Goal: Task Accomplishment & Management: Complete application form

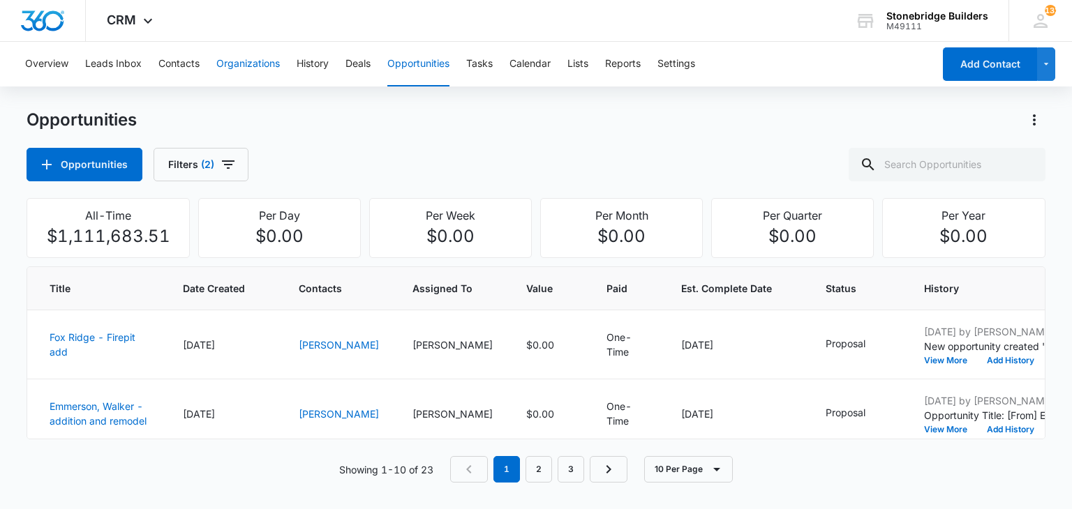
scroll to position [140, 0]
click at [195, 59] on button "Contacts" at bounding box center [178, 64] width 41 height 45
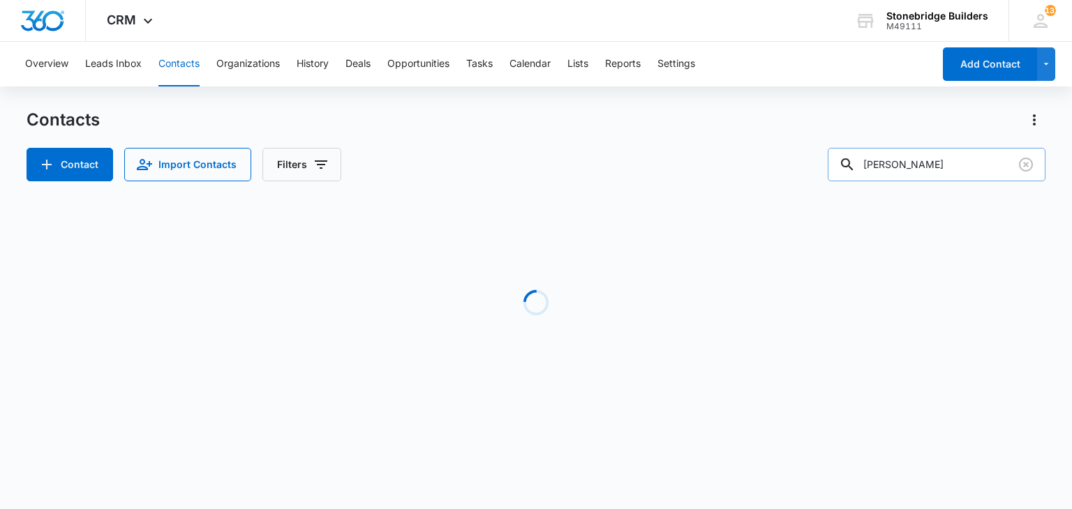
click at [912, 169] on input "[PERSON_NAME]" at bounding box center [936, 164] width 218 height 33
click at [910, 169] on input "[PERSON_NAME]" at bounding box center [936, 164] width 218 height 33
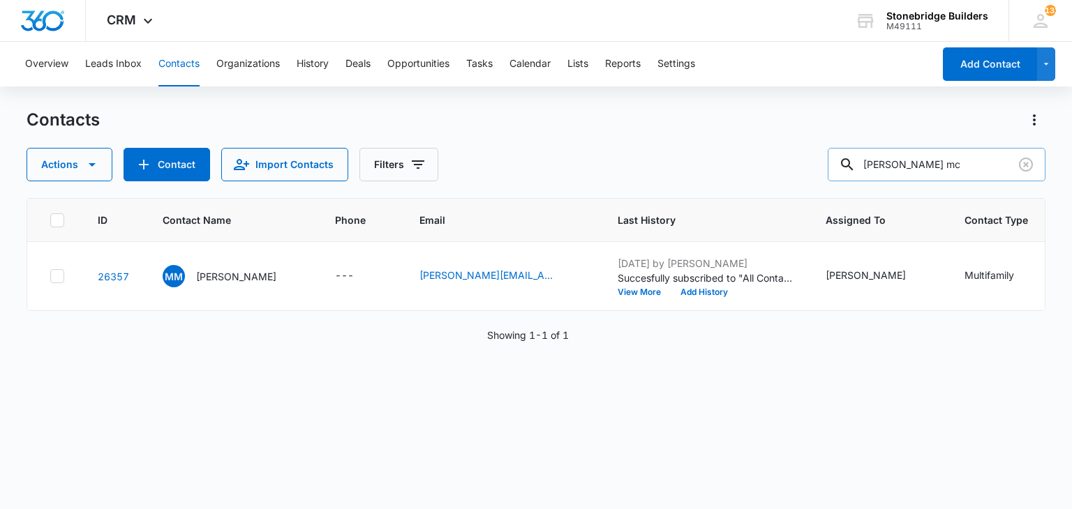
click at [909, 164] on input "[PERSON_NAME] mc" at bounding box center [936, 164] width 218 height 33
drag, startPoint x: 929, startPoint y: 168, endPoint x: 806, endPoint y: 155, distance: 123.5
click at [806, 155] on div "Actions Contact Import Contacts Filters [PERSON_NAME]" at bounding box center [536, 164] width 1018 height 33
type input "[PERSON_NAME]"
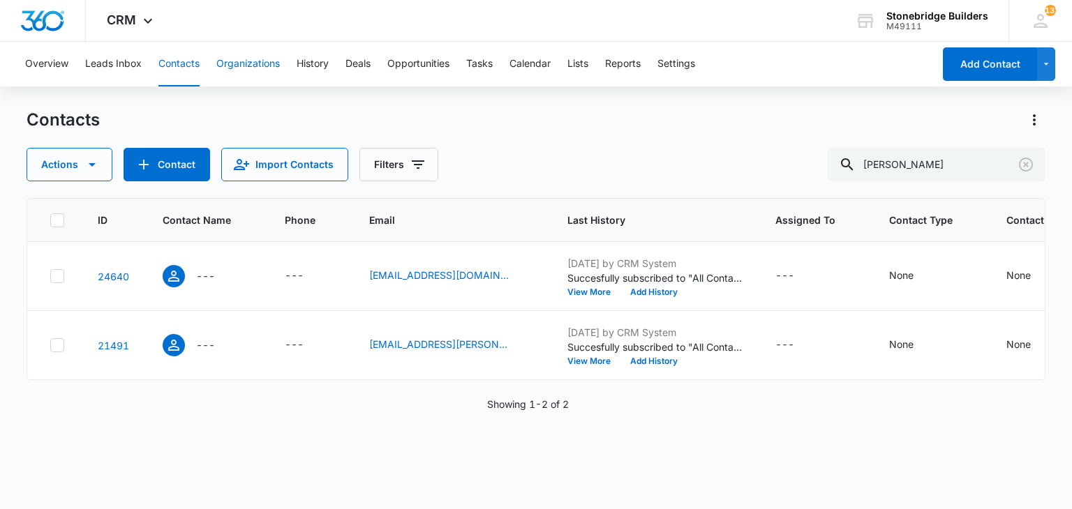
click at [261, 67] on button "Organizations" at bounding box center [247, 64] width 63 height 45
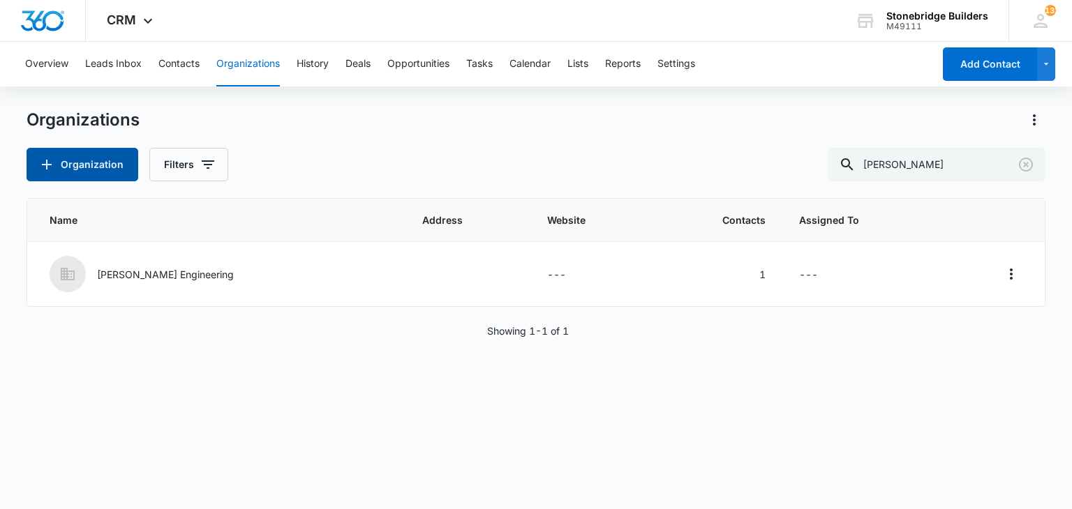
click at [63, 163] on button "Organization" at bounding box center [83, 164] width 112 height 33
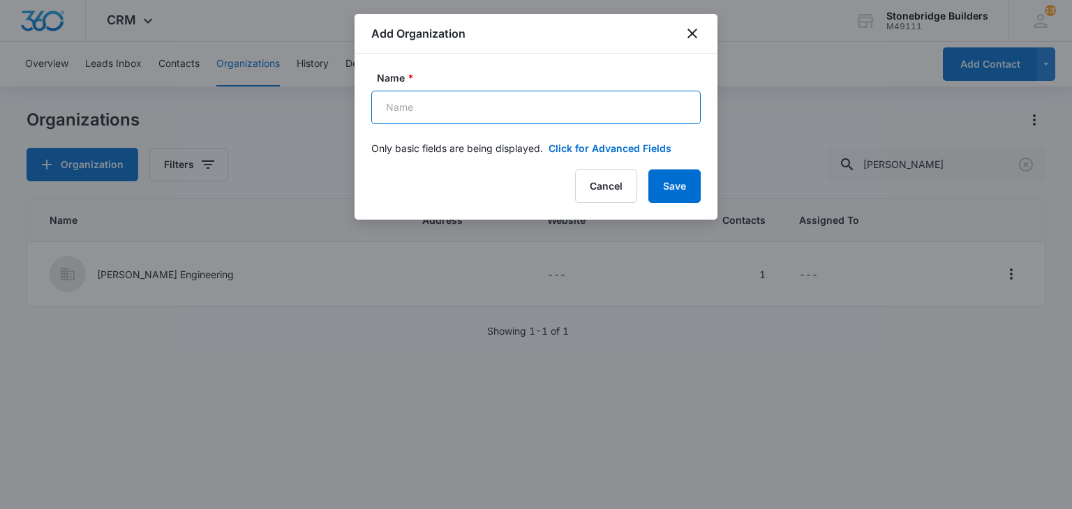
click at [425, 98] on input "Name *" at bounding box center [535, 107] width 329 height 33
type input "Lakeside Insurance"
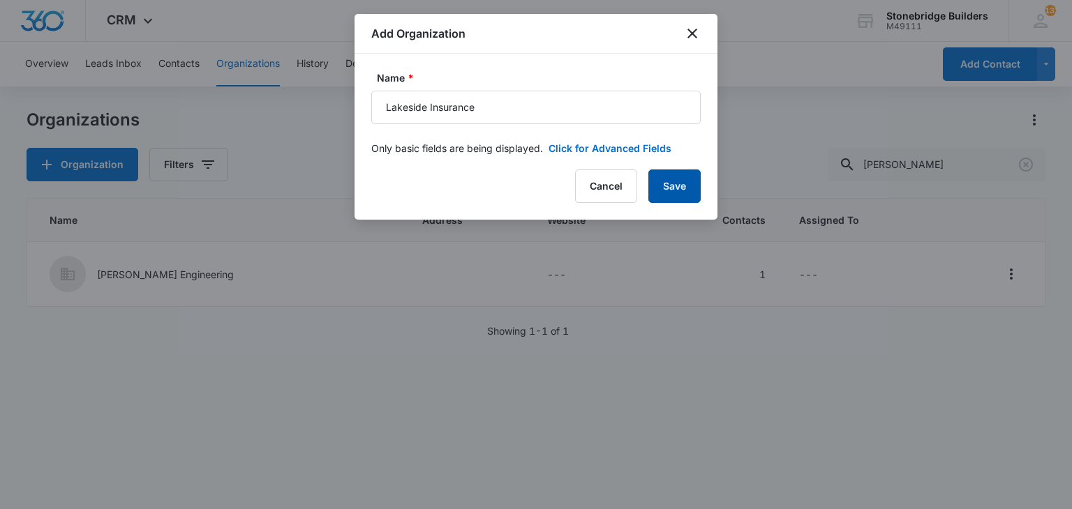
click at [678, 186] on button "Save" at bounding box center [674, 186] width 52 height 33
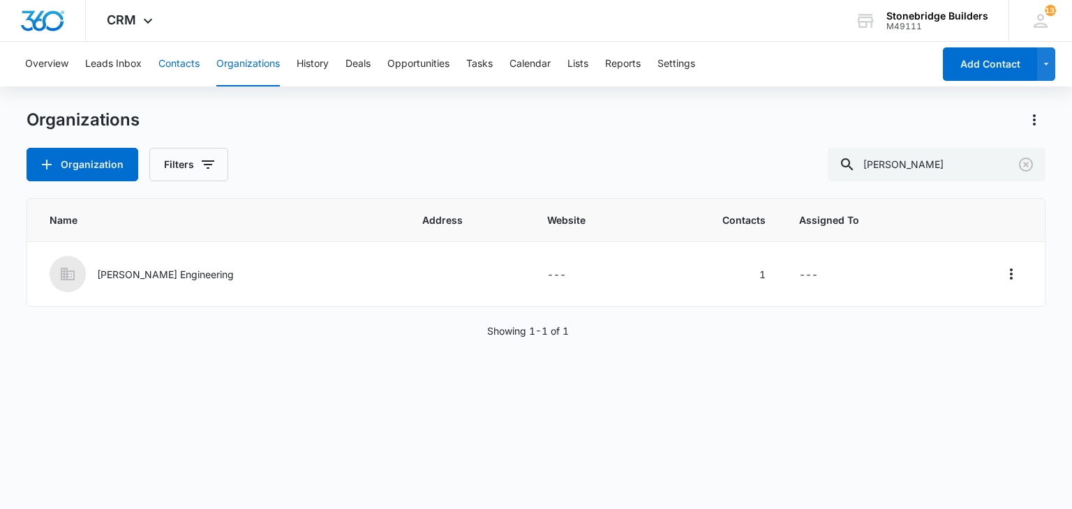
click at [187, 67] on button "Contacts" at bounding box center [178, 64] width 41 height 45
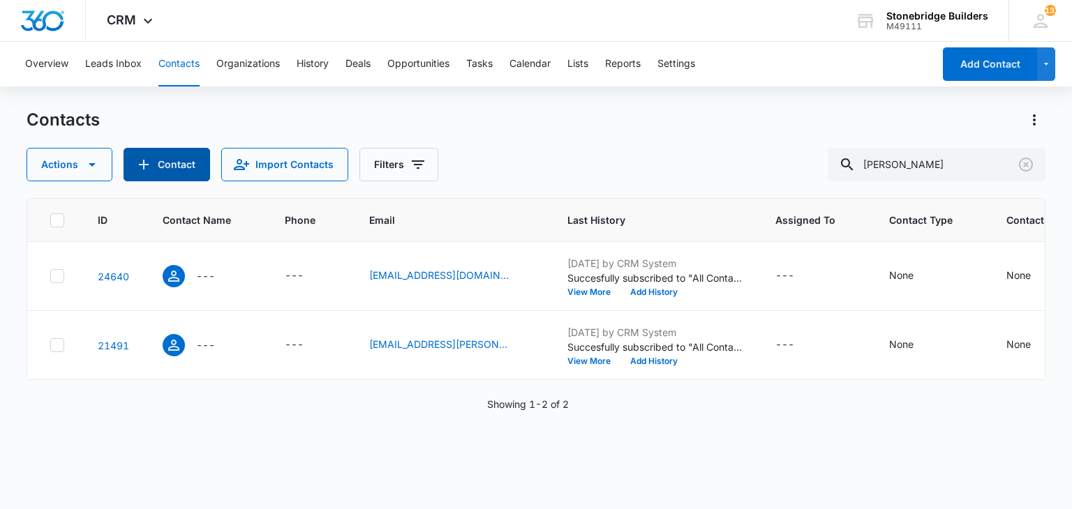
click at [176, 175] on button "Contact" at bounding box center [166, 164] width 87 height 33
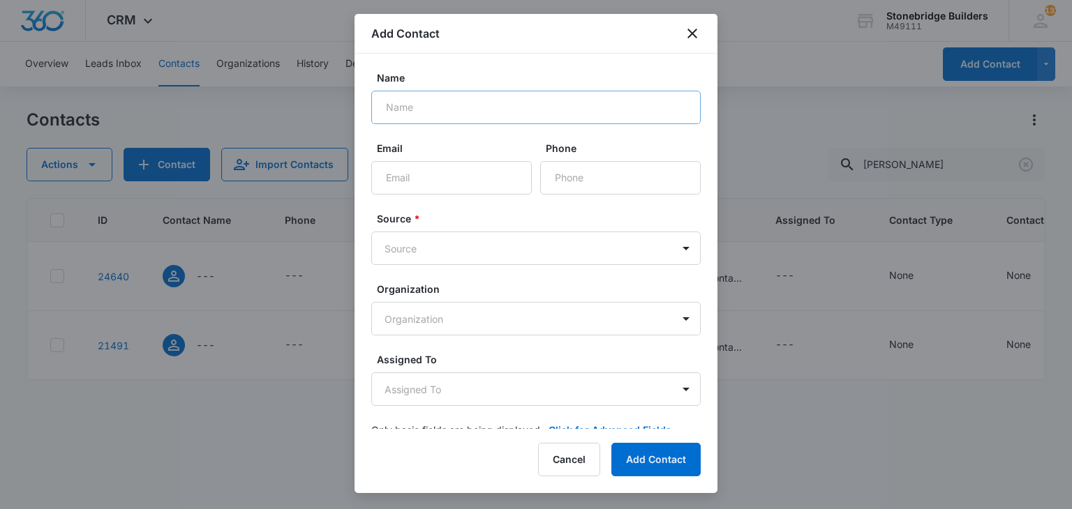
click at [421, 90] on div "Name" at bounding box center [535, 97] width 329 height 54
click at [421, 94] on input "Name" at bounding box center [535, 107] width 329 height 33
type input "[PERSON_NAME]"
click at [593, 187] on input "Phone" at bounding box center [620, 177] width 160 height 33
click at [560, 174] on input "Phone" at bounding box center [620, 177] width 160 height 33
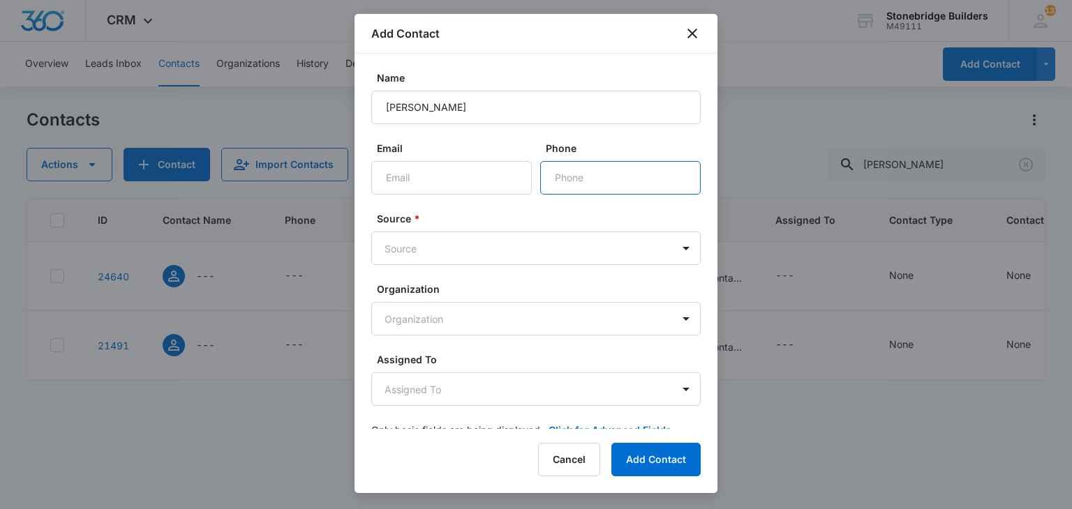
paste input "[PHONE_NUMBER]"
type input "[PHONE_NUMBER]"
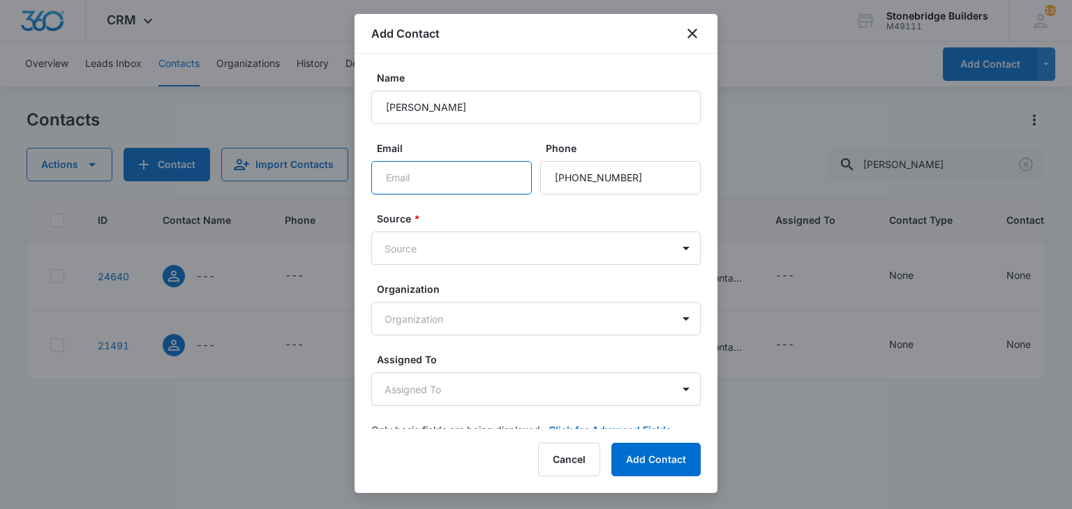
click at [433, 175] on input "Email" at bounding box center [451, 177] width 160 height 33
paste input "[PERSON_NAME][EMAIL_ADDRESS][DOMAIN_NAME]>"
type input "[PERSON_NAME][EMAIL_ADDRESS][DOMAIN_NAME]"
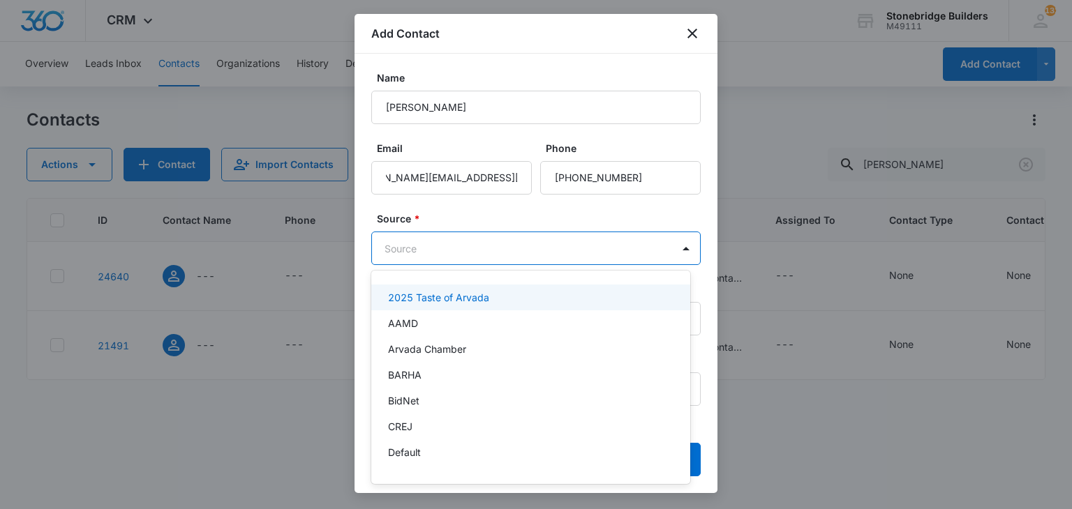
click at [461, 257] on body "CRM Apps Reputation Websites Forms CRM Email Social Content Ads Intelligence Fi…" at bounding box center [536, 254] width 1072 height 509
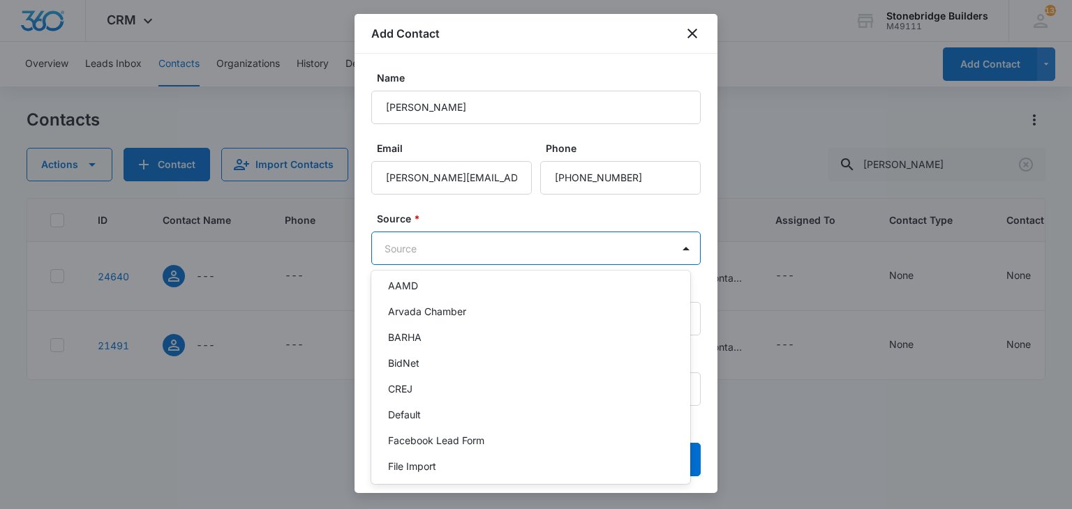
scroll to position [0, 0]
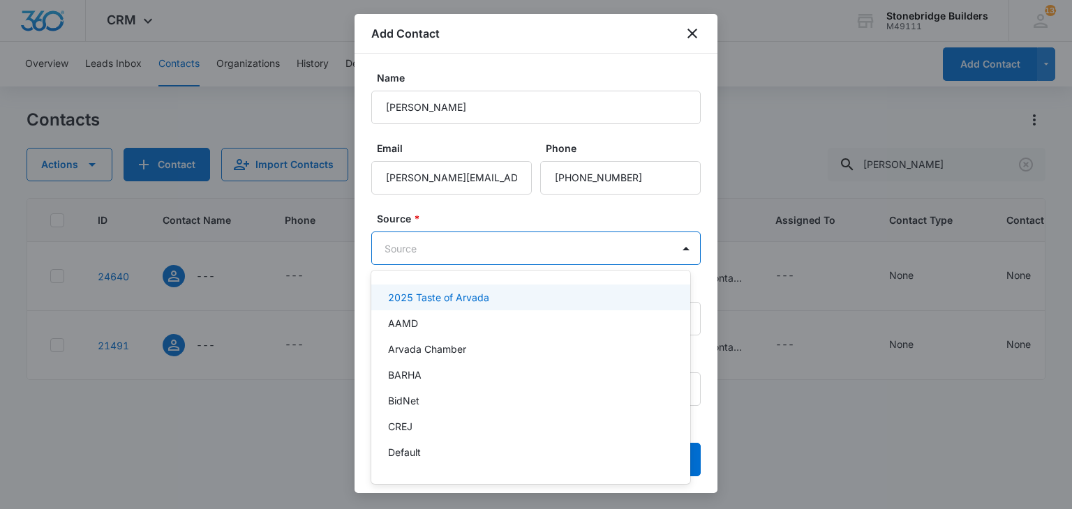
click at [463, 255] on div at bounding box center [536, 254] width 1072 height 509
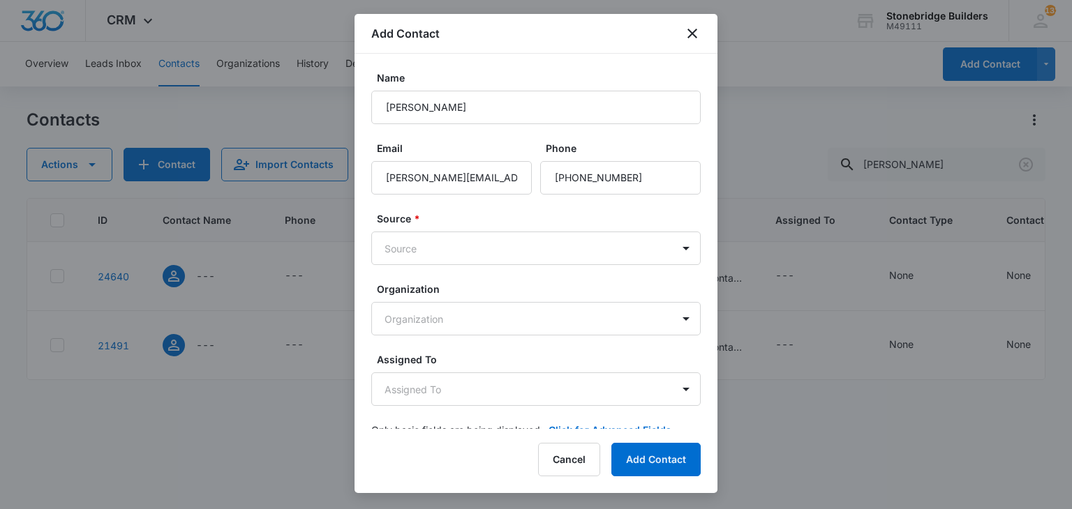
click at [463, 255] on body "CRM Apps Reputation Websites Forms CRM Email Social Content Ads Intelligence Fi…" at bounding box center [536, 254] width 1072 height 509
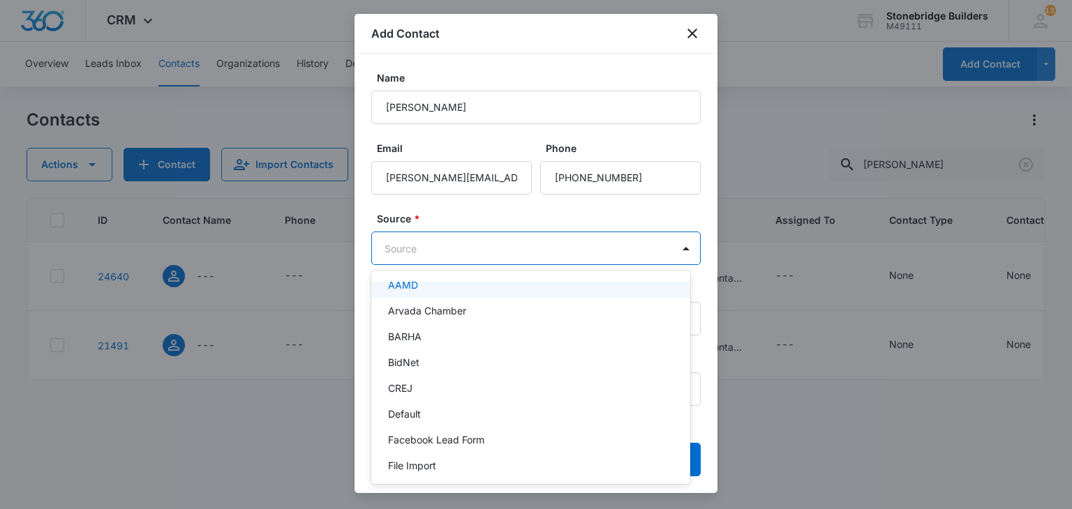
scroll to position [70, 0]
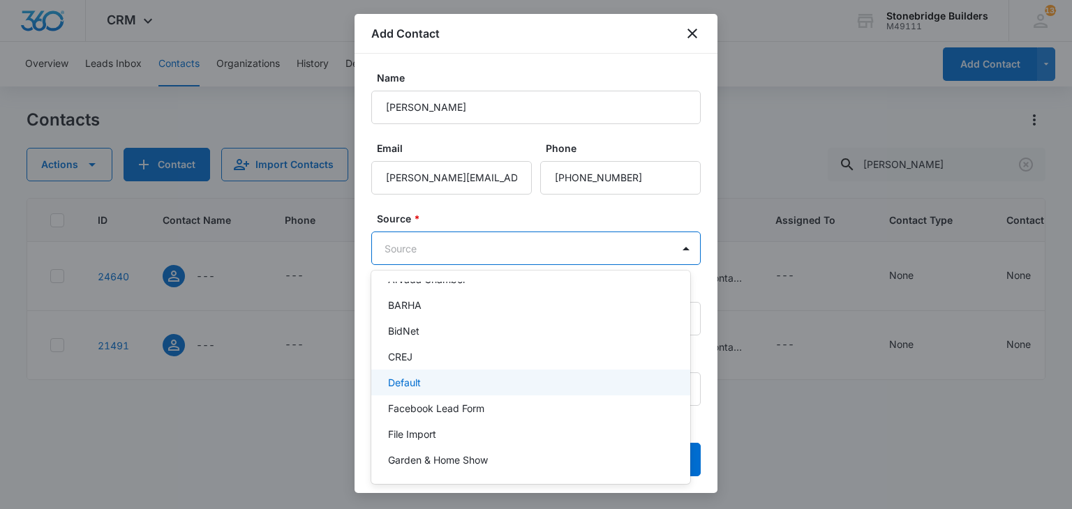
click at [412, 386] on p "Default" at bounding box center [404, 382] width 33 height 15
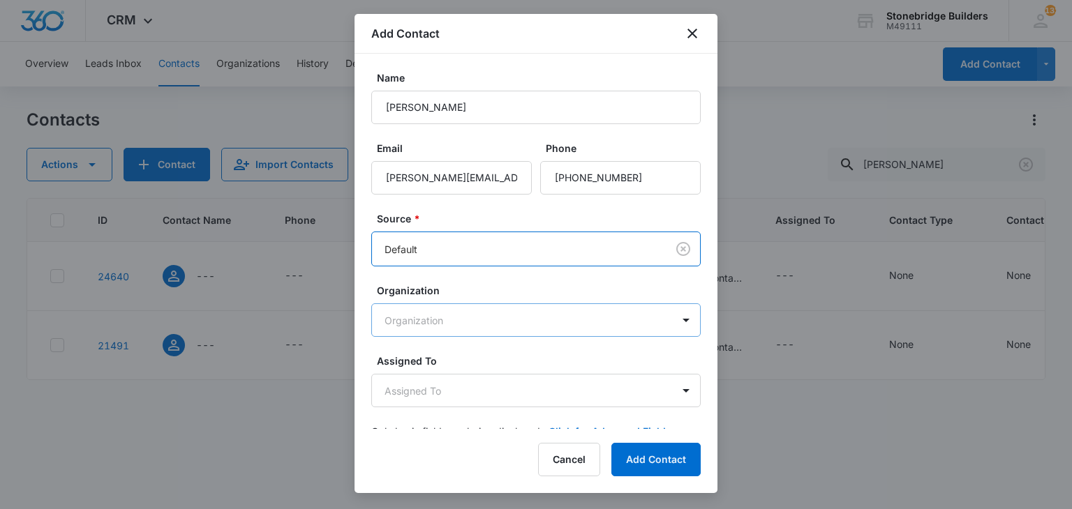
click at [419, 330] on body "CRM Apps Reputation Websites Forms CRM Email Social Content Ads Intelligence Fi…" at bounding box center [536, 254] width 1072 height 509
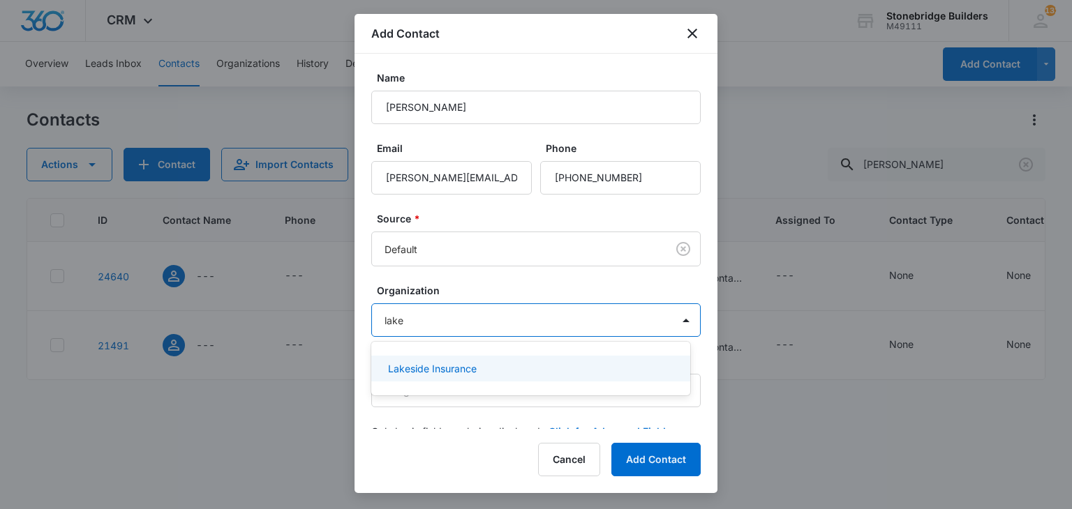
type input "lakes"
click at [444, 361] on p "Lakeside Insurance" at bounding box center [432, 368] width 89 height 15
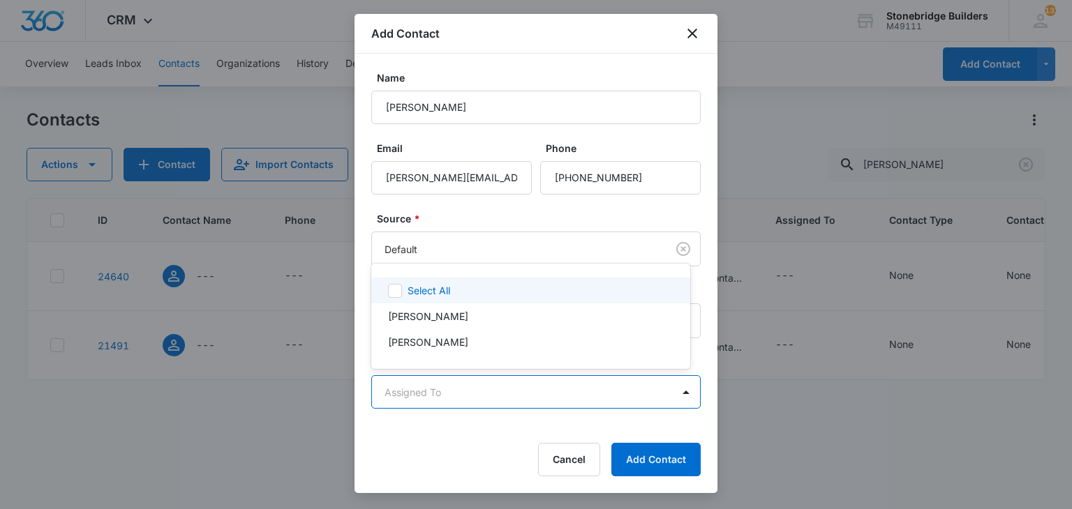
click at [460, 389] on body "CRM Apps Reputation Websites Forms CRM Email Social Content Ads Intelligence Fi…" at bounding box center [536, 254] width 1072 height 509
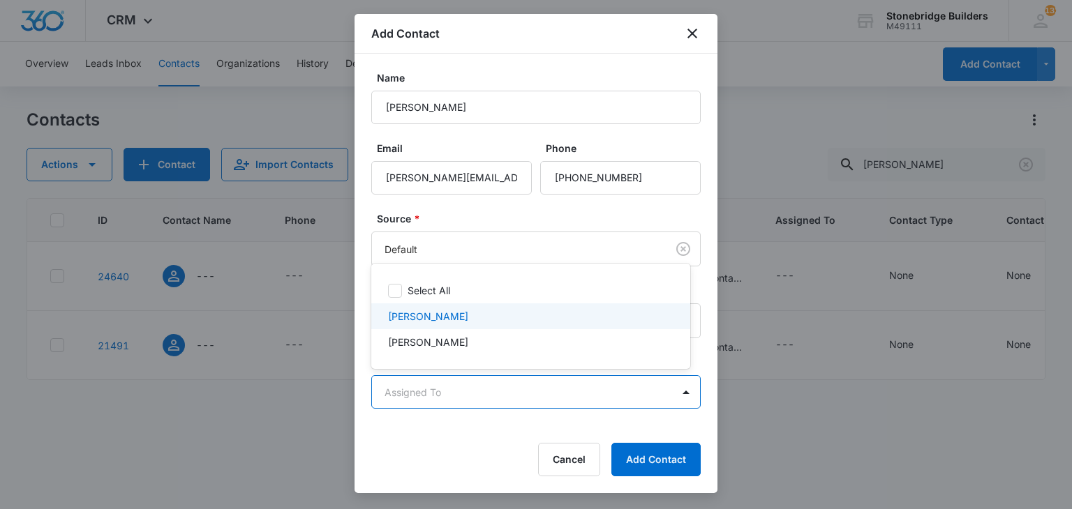
click at [444, 323] on p "[PERSON_NAME]" at bounding box center [428, 316] width 80 height 15
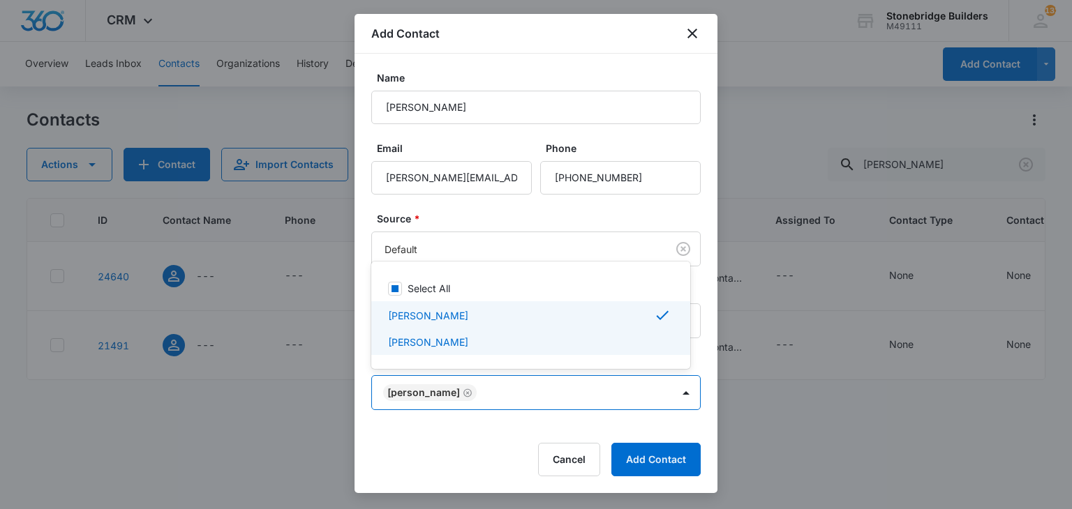
click at [488, 430] on div at bounding box center [536, 254] width 1072 height 509
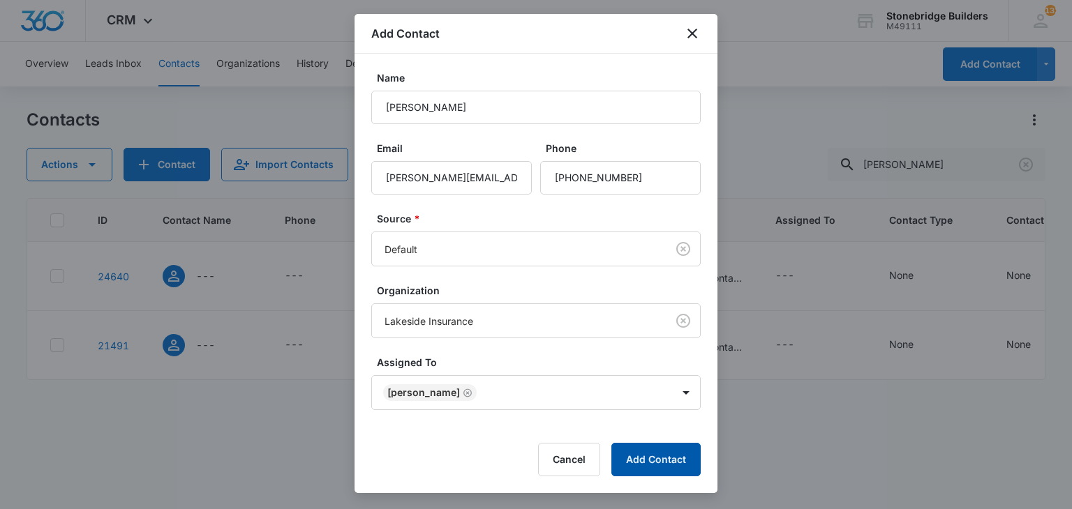
click at [652, 460] on button "Add Contact" at bounding box center [655, 459] width 89 height 33
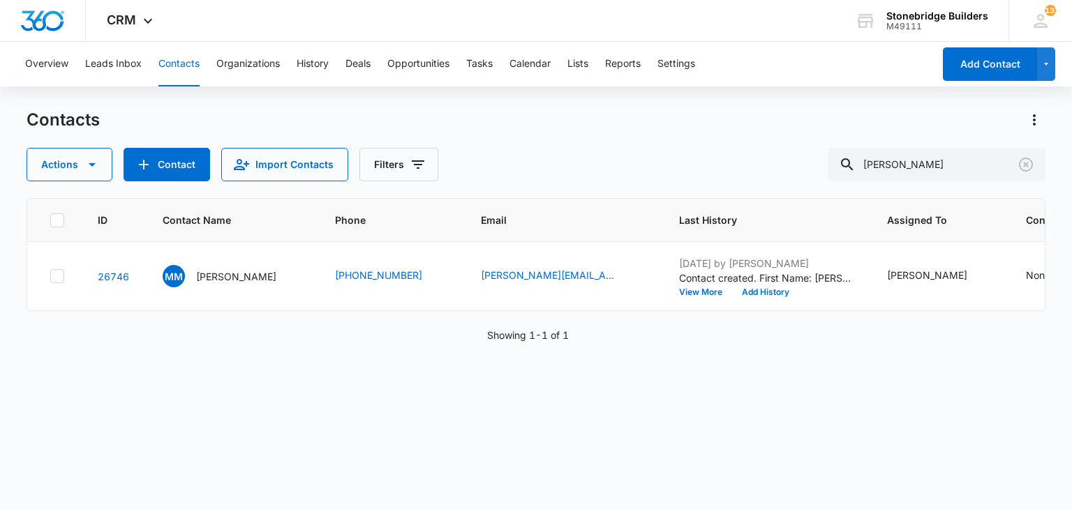
click at [252, 368] on div "ID Contact Name Phone Email Last History Assigned To Contact Type Contact Statu…" at bounding box center [536, 344] width 1018 height 293
click at [240, 269] on p "[PERSON_NAME]" at bounding box center [236, 276] width 80 height 15
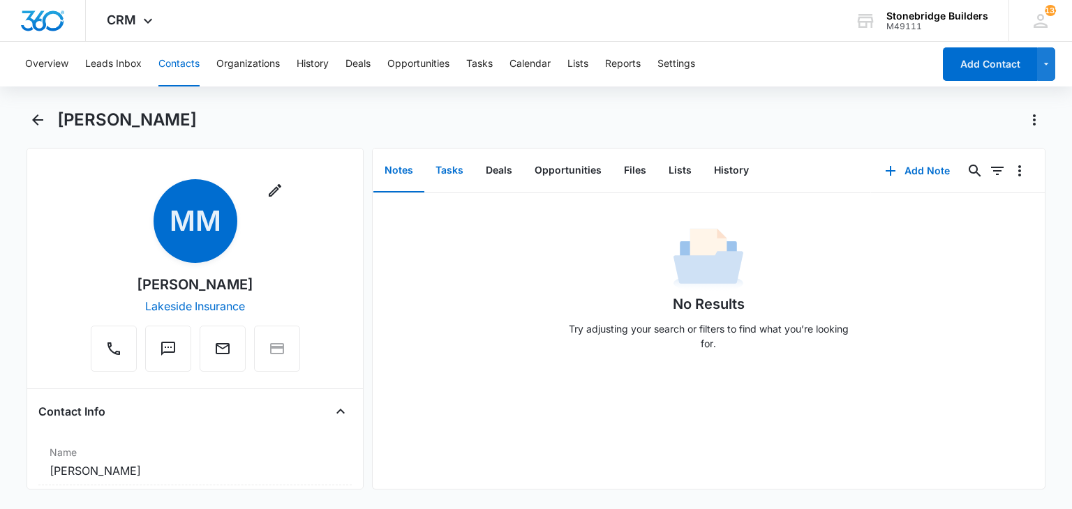
click at [451, 161] on button "Tasks" at bounding box center [449, 170] width 50 height 43
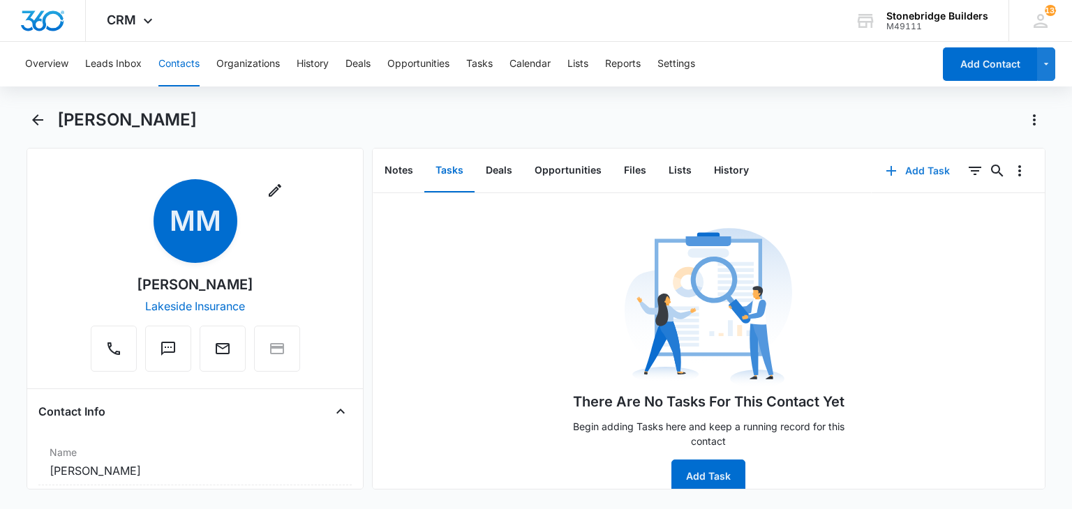
click at [925, 176] on button "Add Task" at bounding box center [917, 170] width 92 height 33
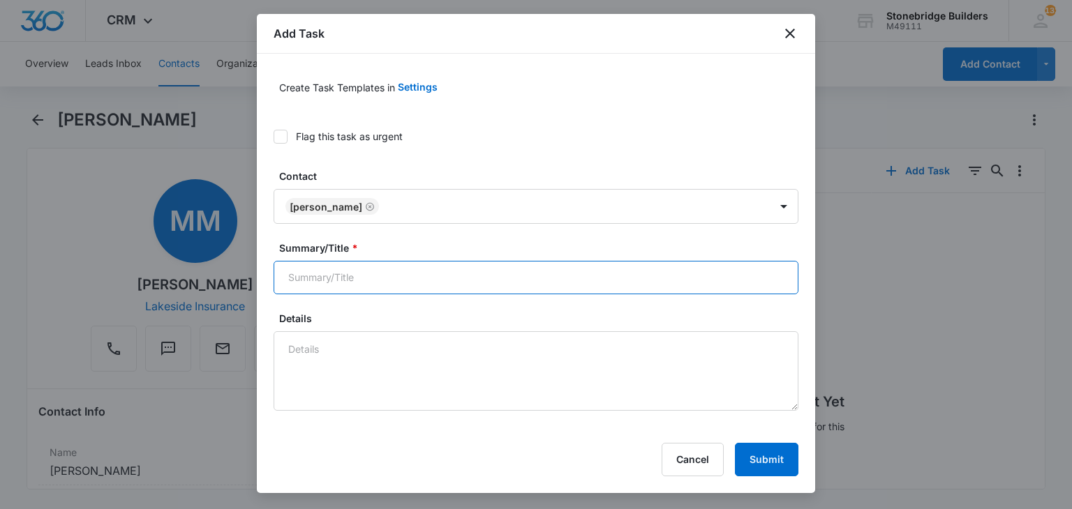
click at [301, 274] on input "Summary/Title *" at bounding box center [535, 277] width 525 height 33
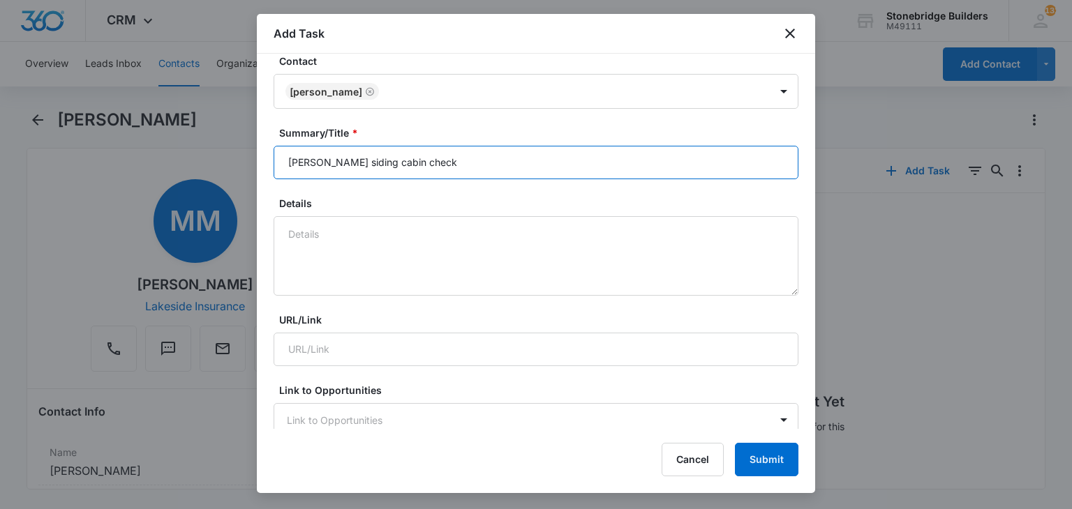
scroll to position [140, 0]
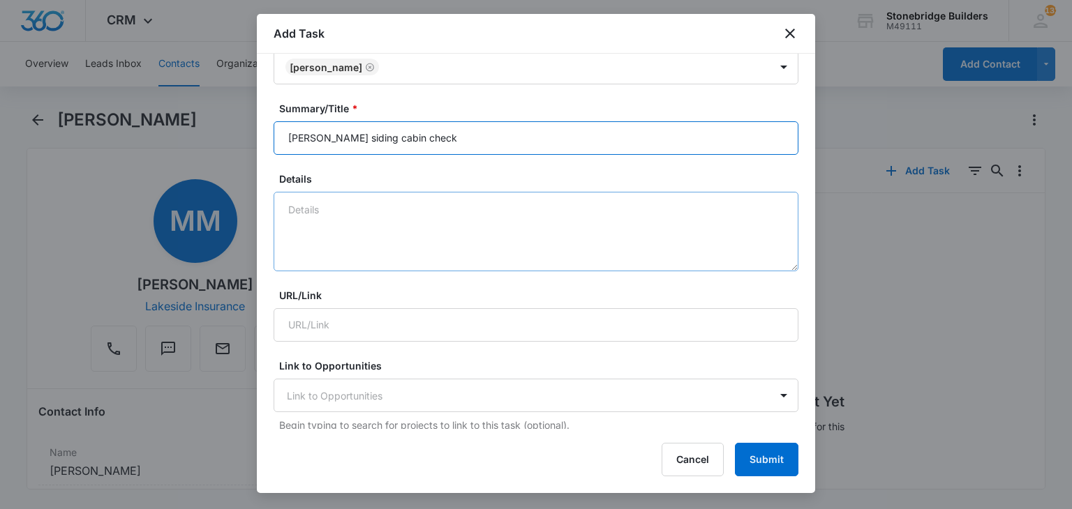
type input "[PERSON_NAME] siding cabin check"
click at [326, 223] on textarea "Details" at bounding box center [535, 232] width 525 height 80
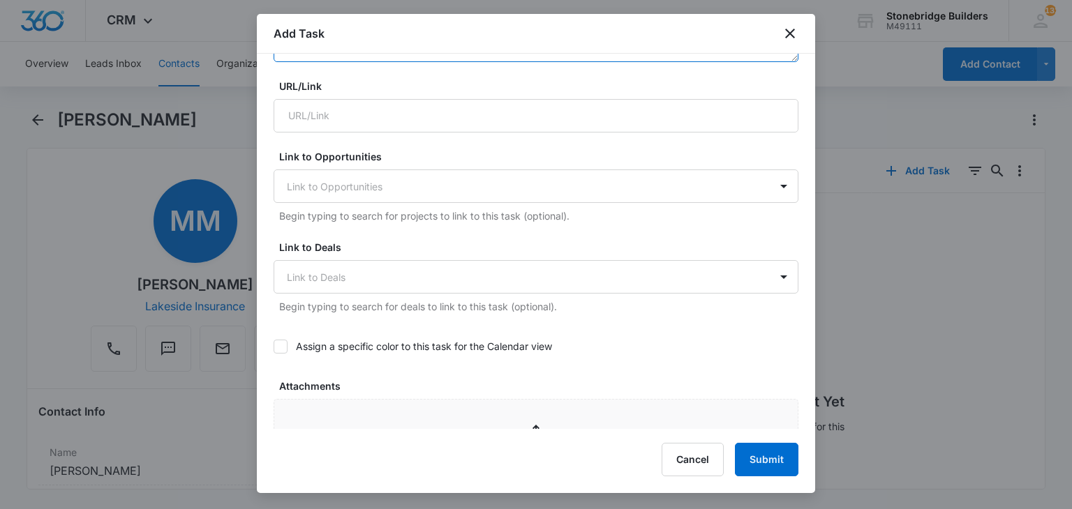
scroll to position [488, 0]
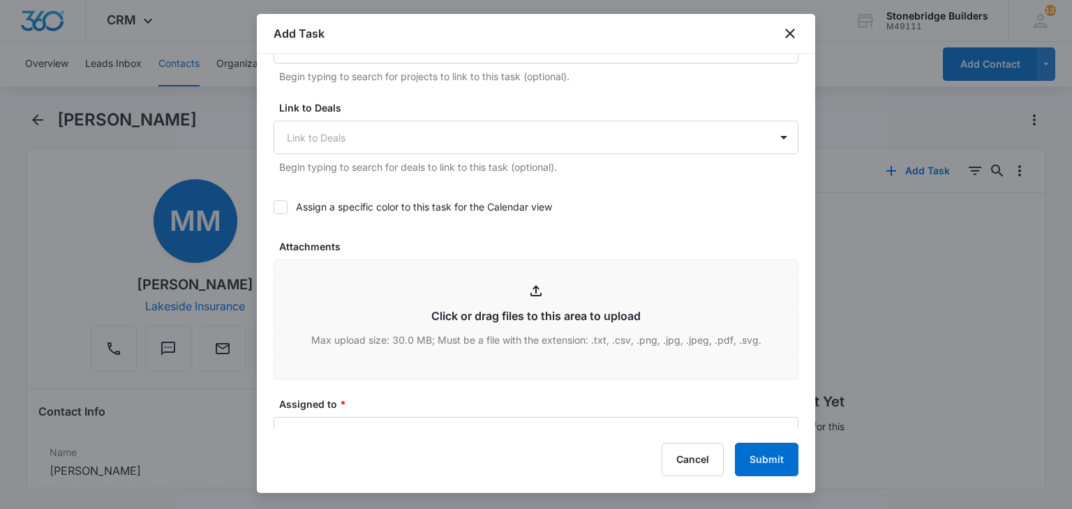
type textarea "9/15 mentioned"
click at [283, 201] on icon at bounding box center [280, 207] width 13 height 13
click at [273, 207] on input "Assign a specific color to this task for the Calendar view" at bounding box center [273, 207] width 0 height 0
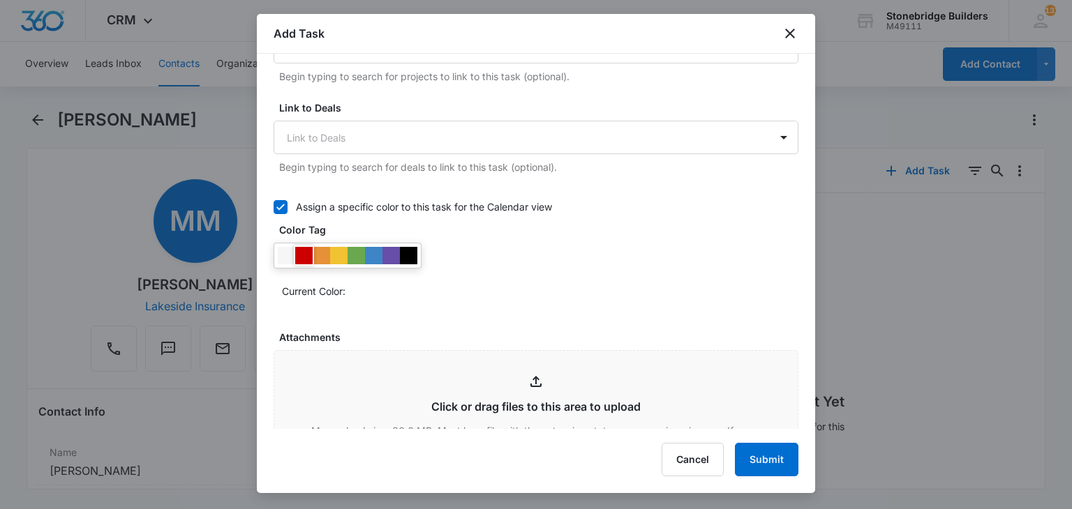
click at [304, 247] on div at bounding box center [303, 255] width 17 height 17
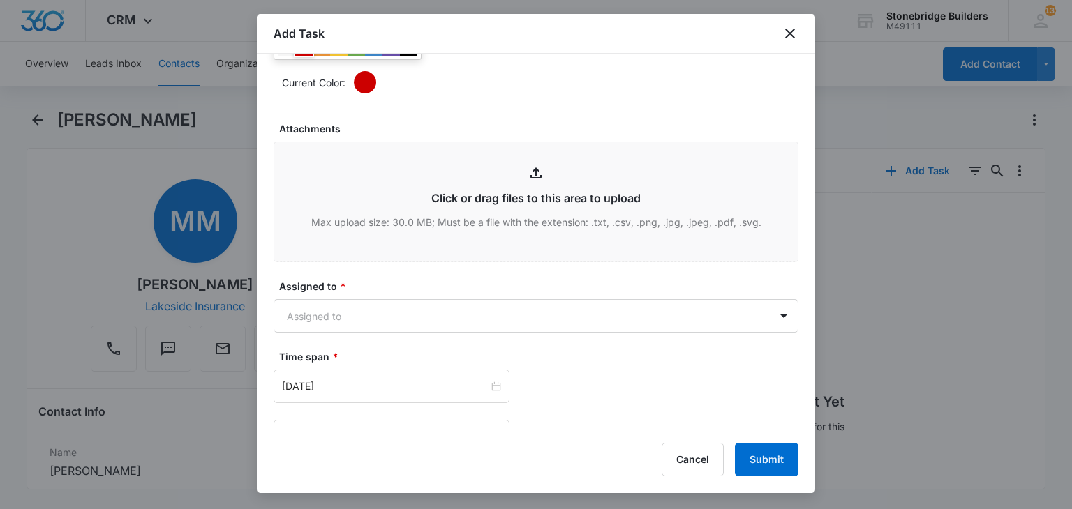
scroll to position [698, 0]
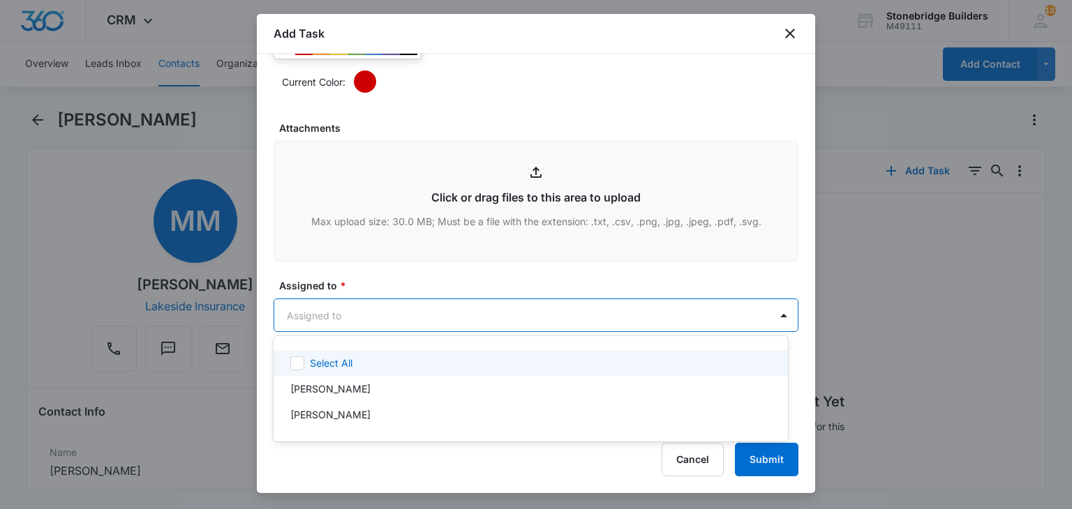
click at [338, 311] on body "CRM Apps Reputation Websites Forms CRM Email Social Content Ads Intelligence Fi…" at bounding box center [536, 254] width 1072 height 509
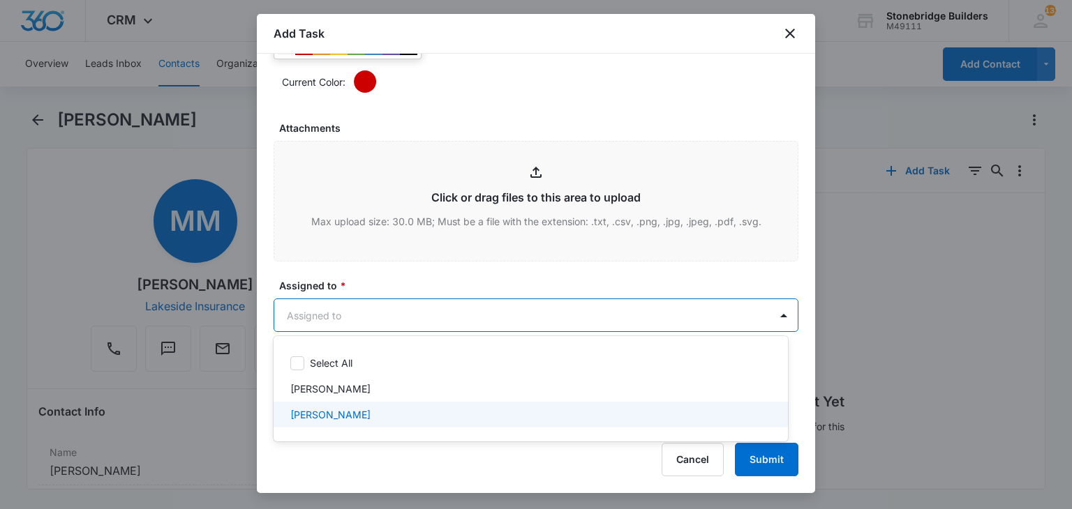
click at [342, 406] on div "[PERSON_NAME]" at bounding box center [530, 415] width 514 height 26
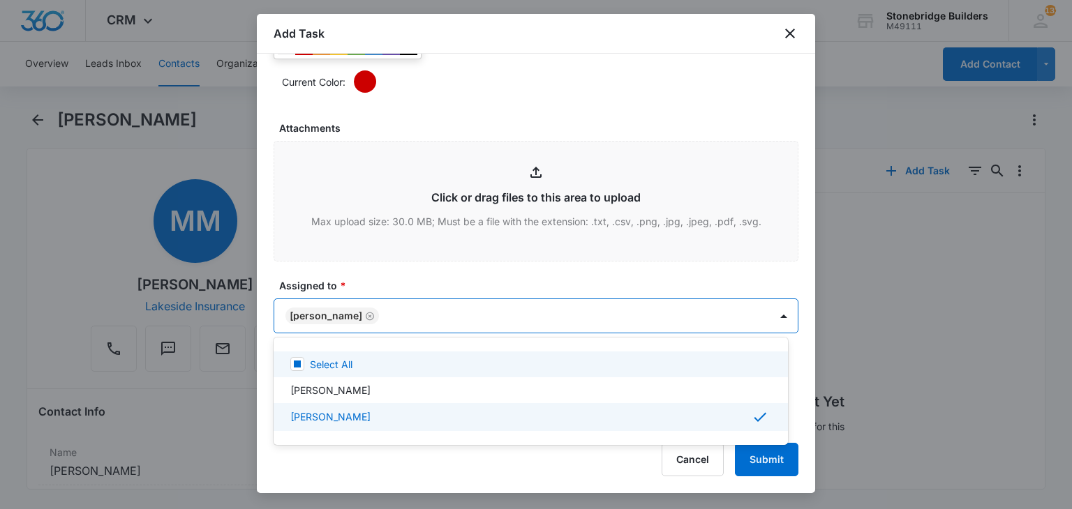
click at [380, 275] on div at bounding box center [536, 254] width 1072 height 509
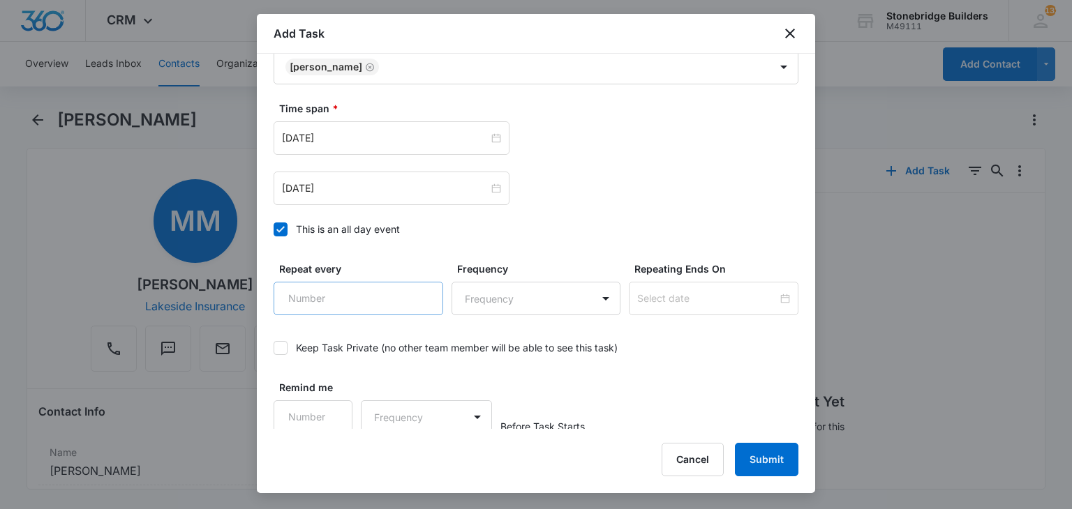
scroll to position [950, 0]
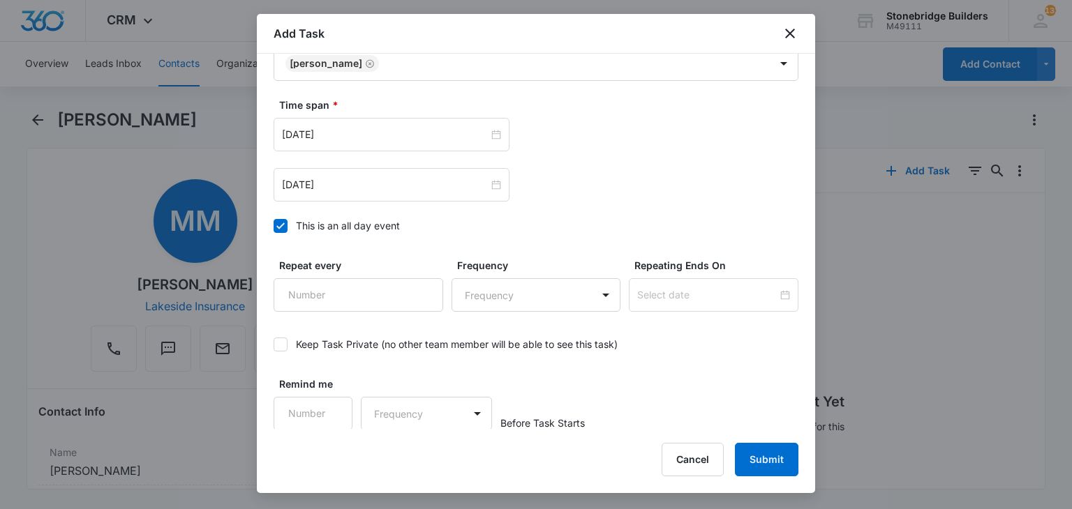
click at [285, 221] on icon at bounding box center [280, 226] width 13 height 13
click at [273, 226] on input "This is an all day event" at bounding box center [273, 226] width 0 height 0
click at [309, 123] on div "[DATE]" at bounding box center [391, 134] width 236 height 33
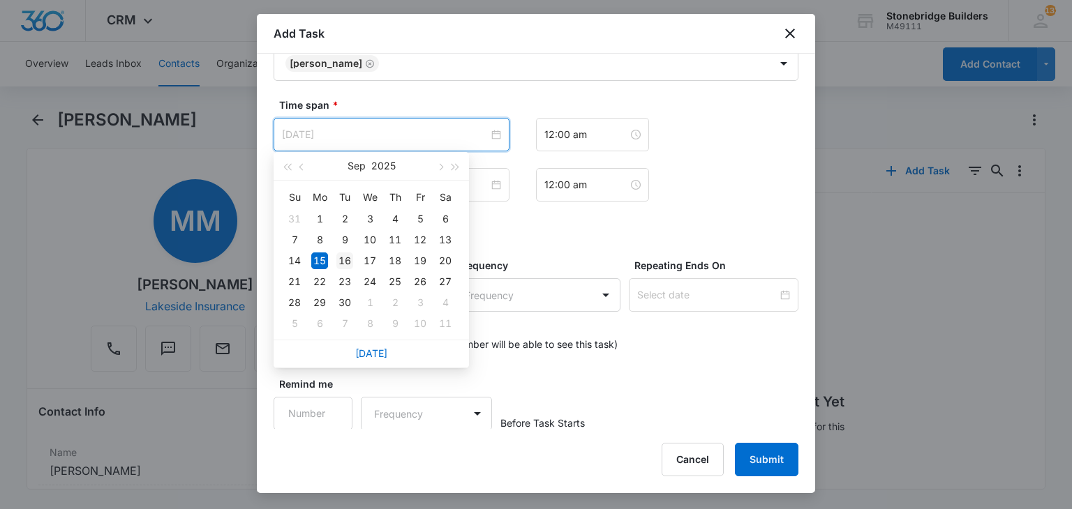
type input "[DATE]"
click at [341, 260] on div "16" at bounding box center [344, 261] width 17 height 17
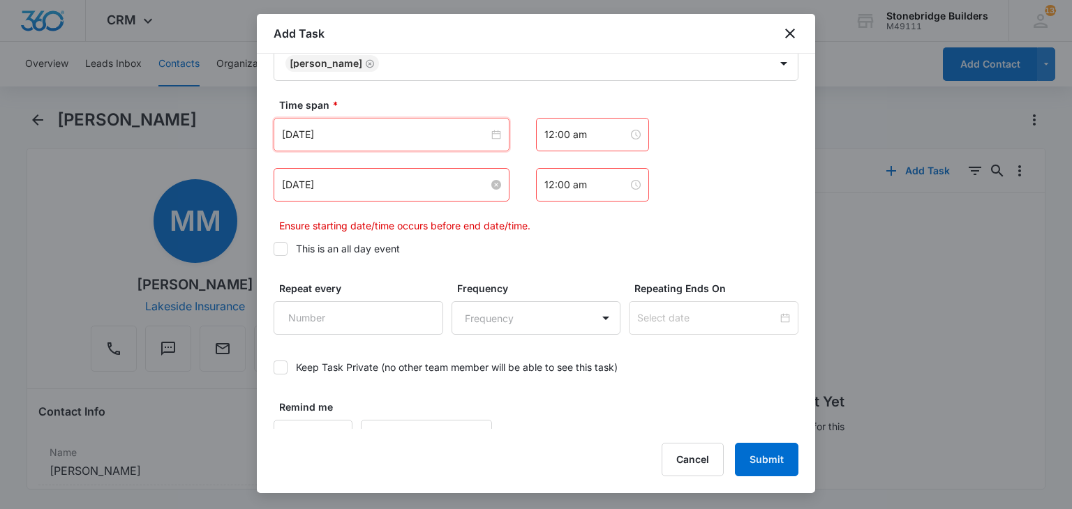
click at [303, 185] on input "[DATE]" at bounding box center [385, 184] width 206 height 15
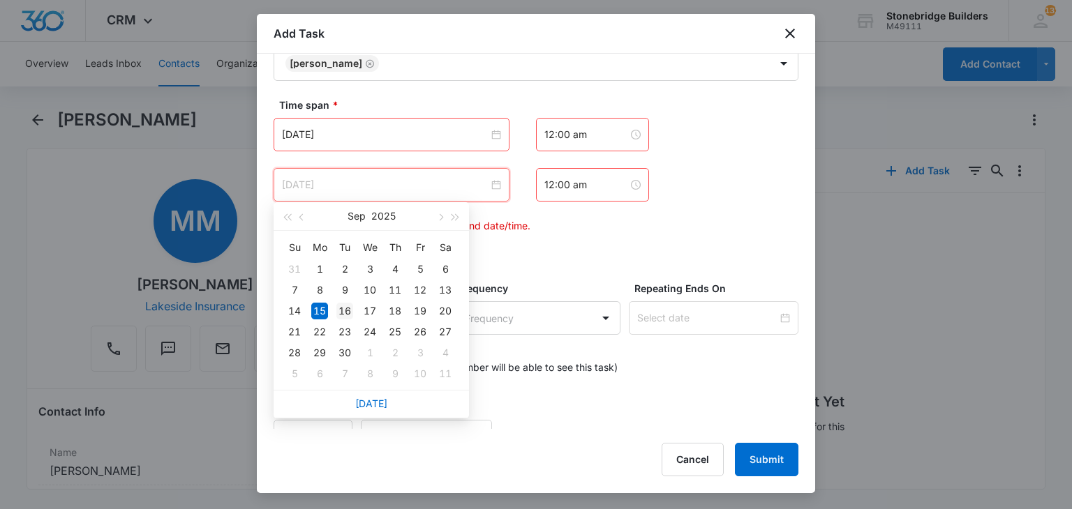
type input "[DATE]"
click at [345, 303] on div "16" at bounding box center [344, 311] width 17 height 17
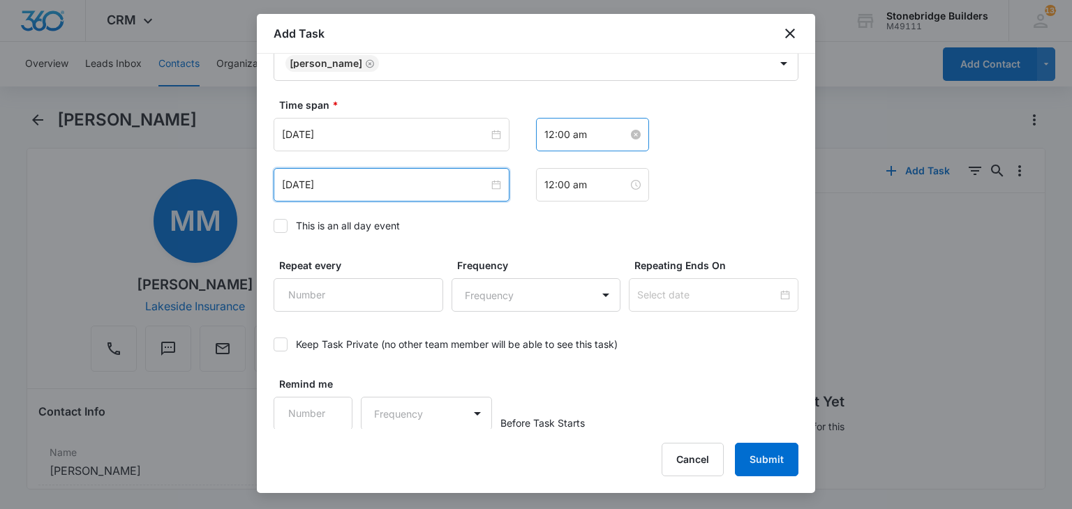
click at [545, 137] on input "12:00 am" at bounding box center [586, 134] width 84 height 15
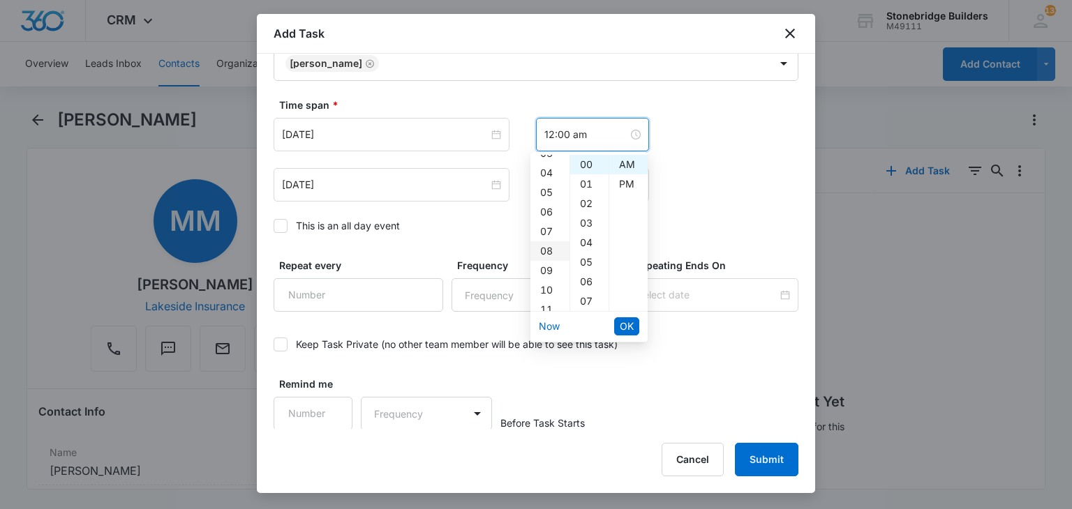
click at [543, 257] on div "08" at bounding box center [549, 251] width 39 height 20
type input "8:00 am"
click at [619, 319] on span "OK" at bounding box center [626, 326] width 14 height 15
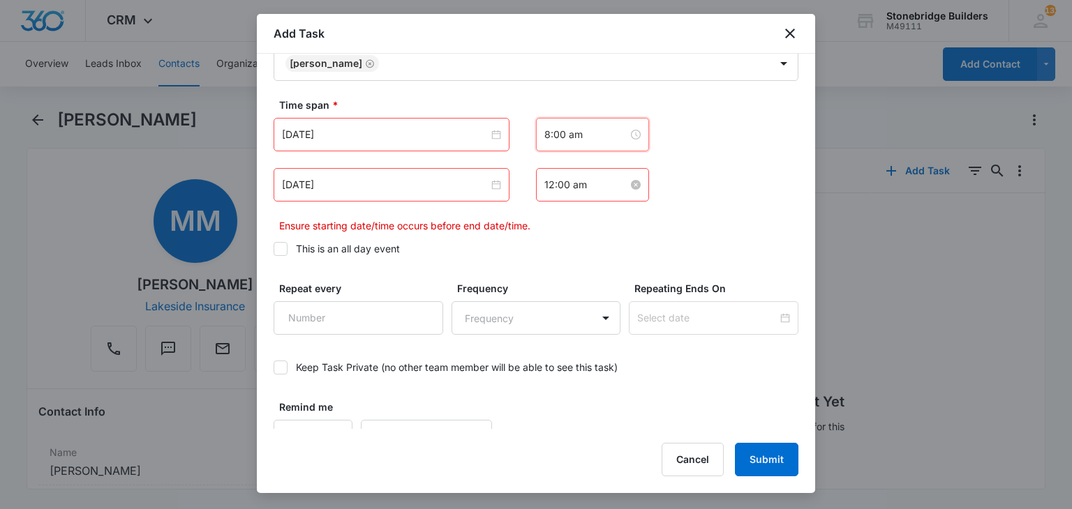
click at [544, 180] on input "12:00 am" at bounding box center [586, 184] width 84 height 15
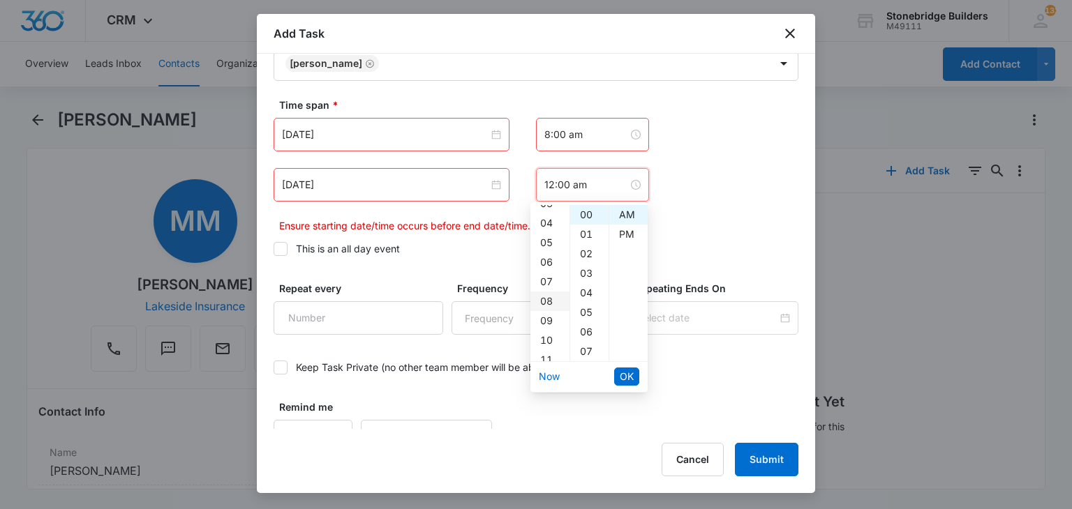
click at [546, 294] on div "08" at bounding box center [549, 302] width 39 height 20
click at [578, 355] on div "07" at bounding box center [589, 352] width 38 height 20
type input "8:07 am"
click at [624, 375] on span "OK" at bounding box center [626, 376] width 14 height 15
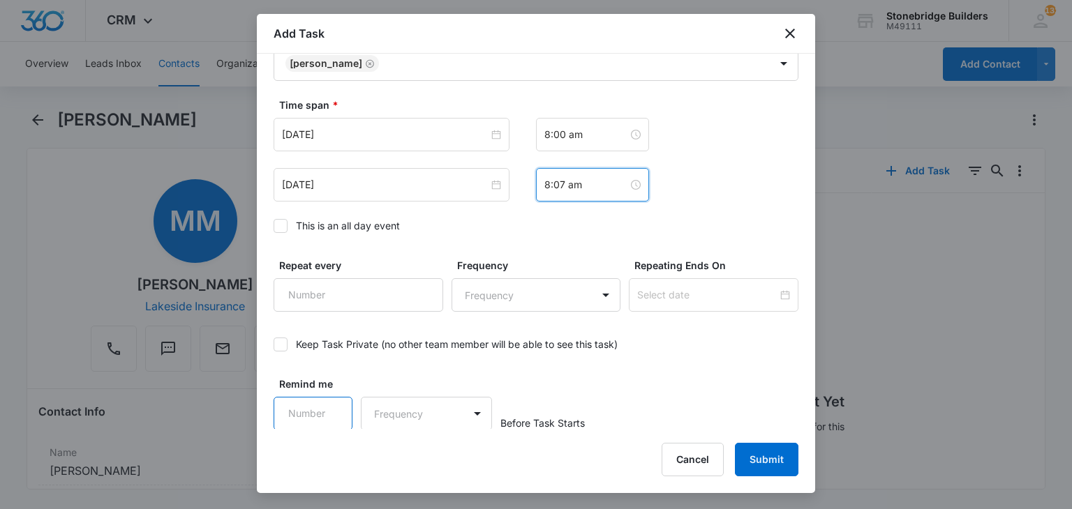
click at [313, 419] on input "Remind me" at bounding box center [312, 413] width 79 height 33
type input "15"
click at [391, 421] on body "CRM Apps Reputation Websites Forms CRM Email Social Content Ads Intelligence Fi…" at bounding box center [536, 254] width 1072 height 509
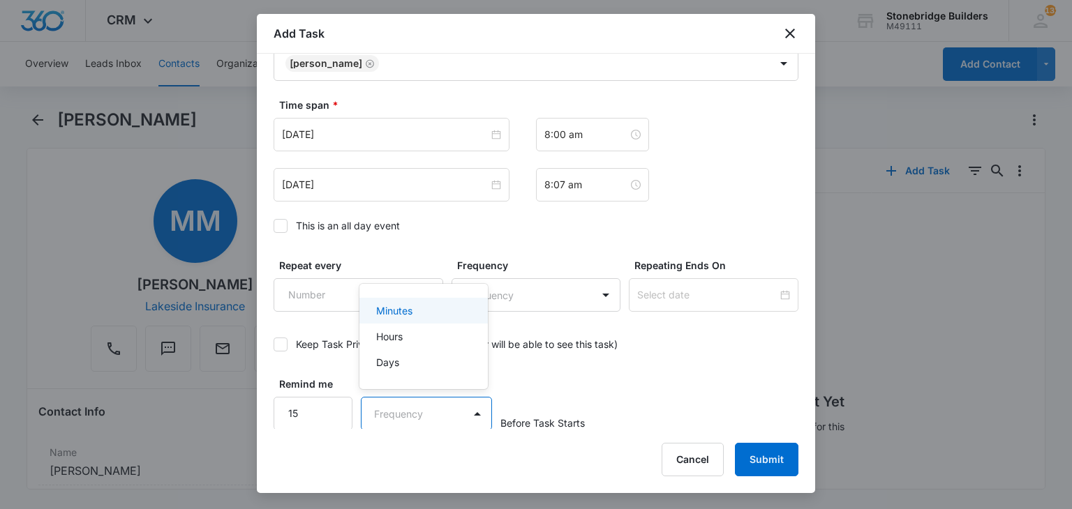
click at [391, 313] on p "Minutes" at bounding box center [394, 310] width 36 height 15
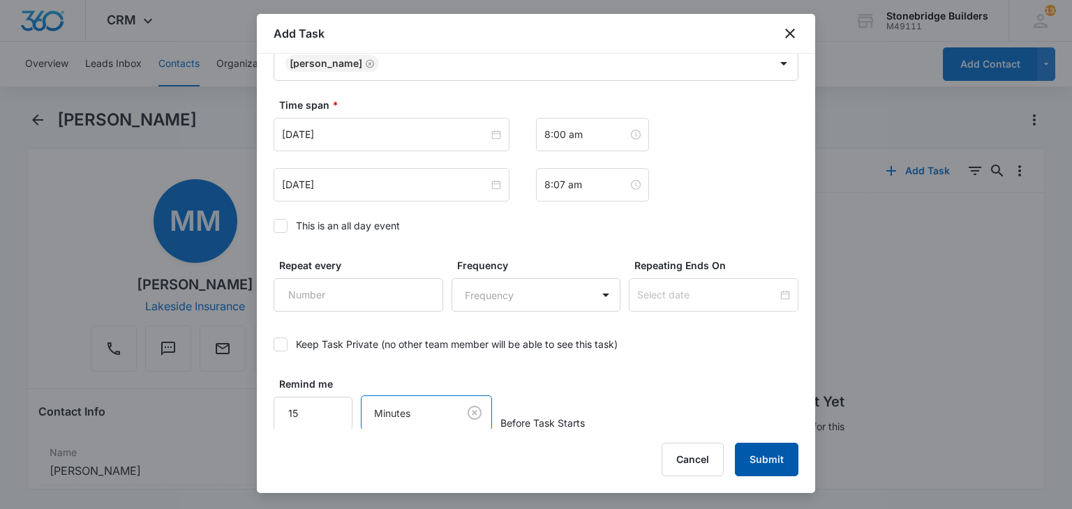
click at [746, 451] on button "Submit" at bounding box center [766, 459] width 63 height 33
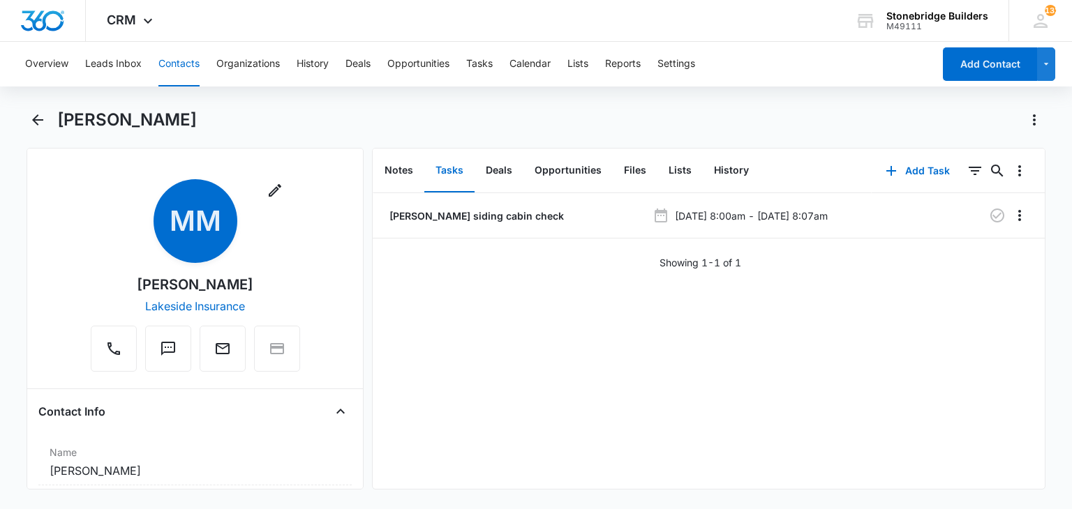
click at [170, 78] on button "Contacts" at bounding box center [178, 64] width 41 height 45
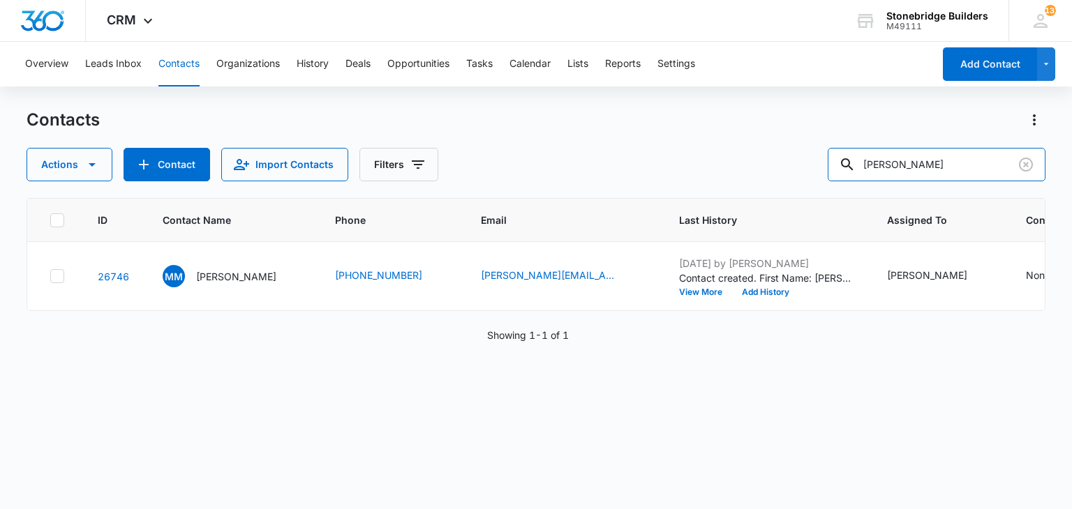
drag, startPoint x: 945, startPoint y: 172, endPoint x: 831, endPoint y: 158, distance: 114.6
click at [831, 158] on div "Actions Contact Import Contacts Filters [PERSON_NAME]" at bounding box center [536, 164] width 1018 height 33
type input "[PERSON_NAME]"
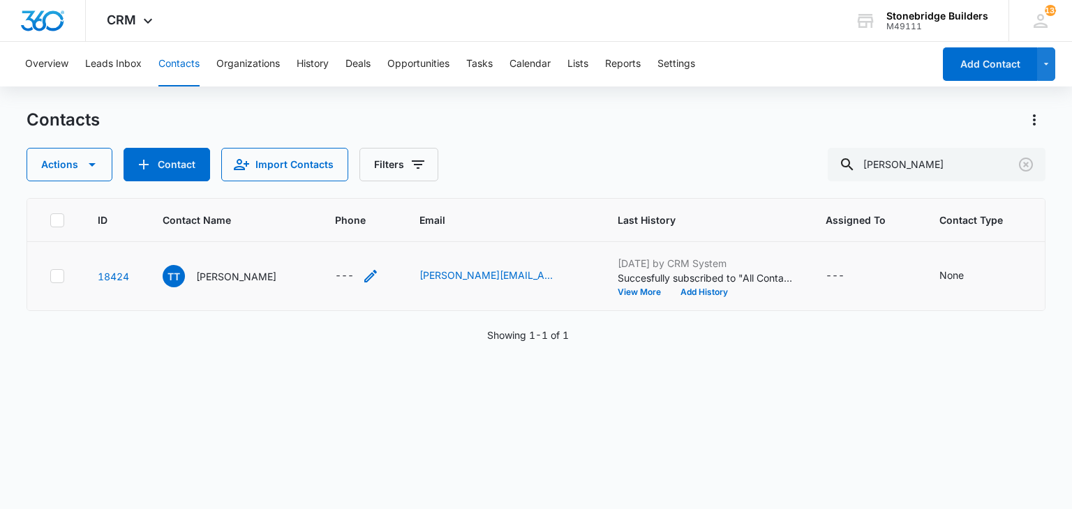
click at [362, 271] on icon "Phone - - Select to Edit Field" at bounding box center [370, 276] width 17 height 17
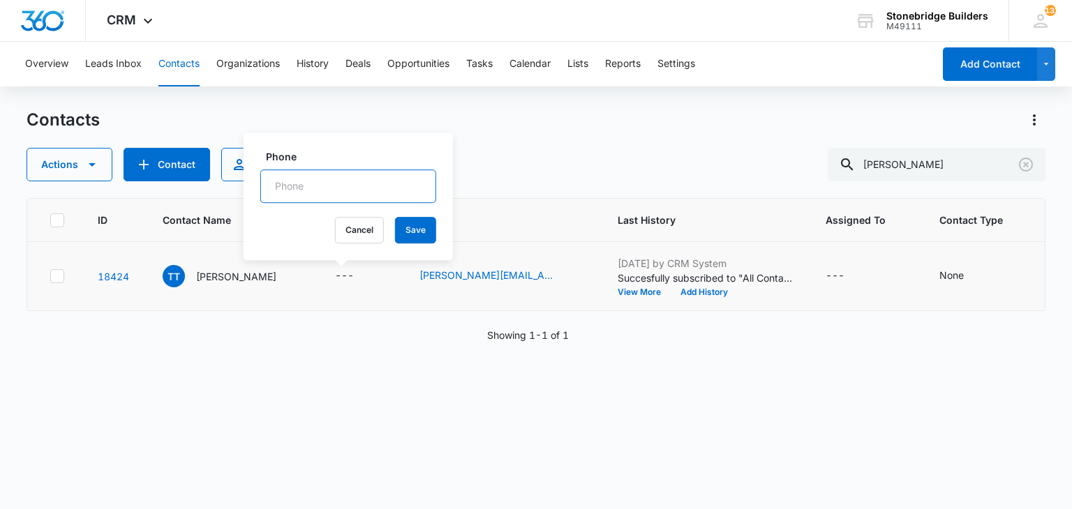
click at [308, 177] on input "Phone" at bounding box center [348, 186] width 176 height 33
type input "[PHONE_NUMBER]"
click at [401, 217] on button "Save" at bounding box center [415, 230] width 41 height 27
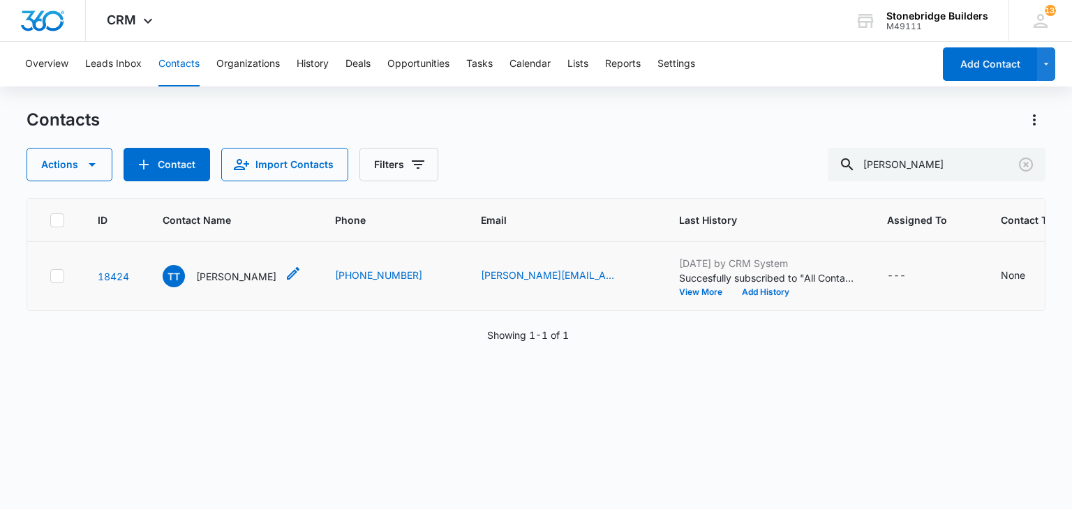
click at [257, 280] on p "[PERSON_NAME]" at bounding box center [236, 276] width 80 height 15
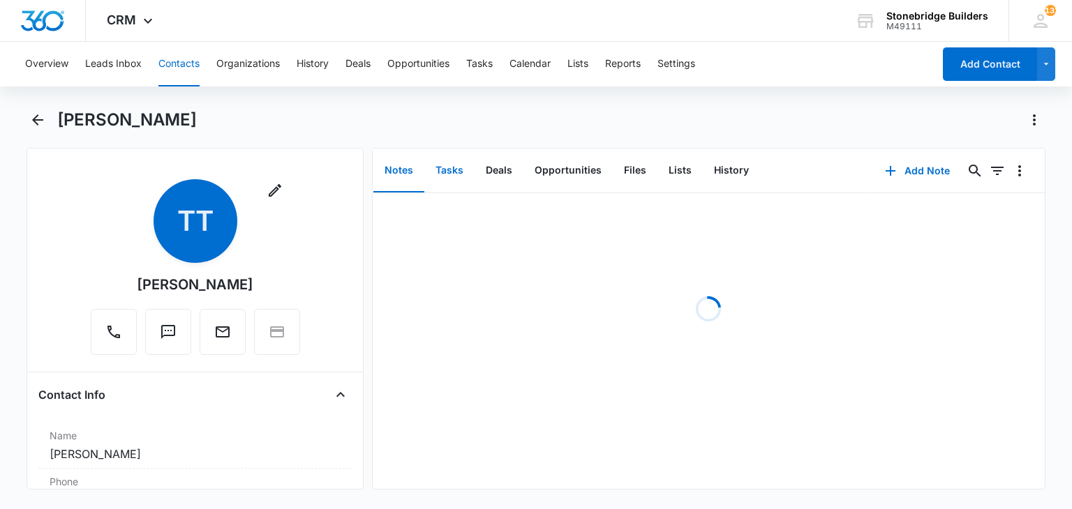
click at [452, 169] on button "Tasks" at bounding box center [449, 170] width 50 height 43
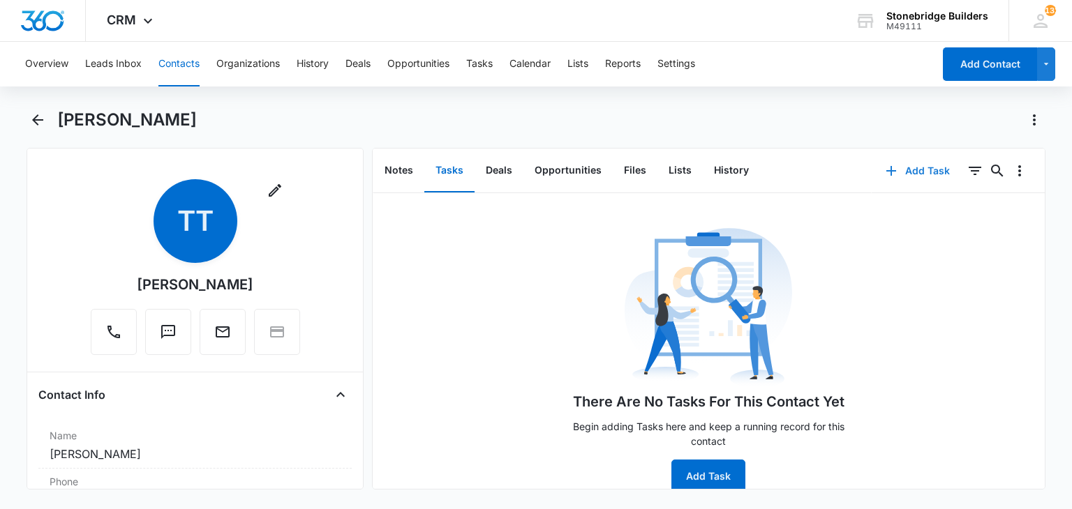
click at [922, 172] on button "Add Task" at bounding box center [917, 170] width 92 height 33
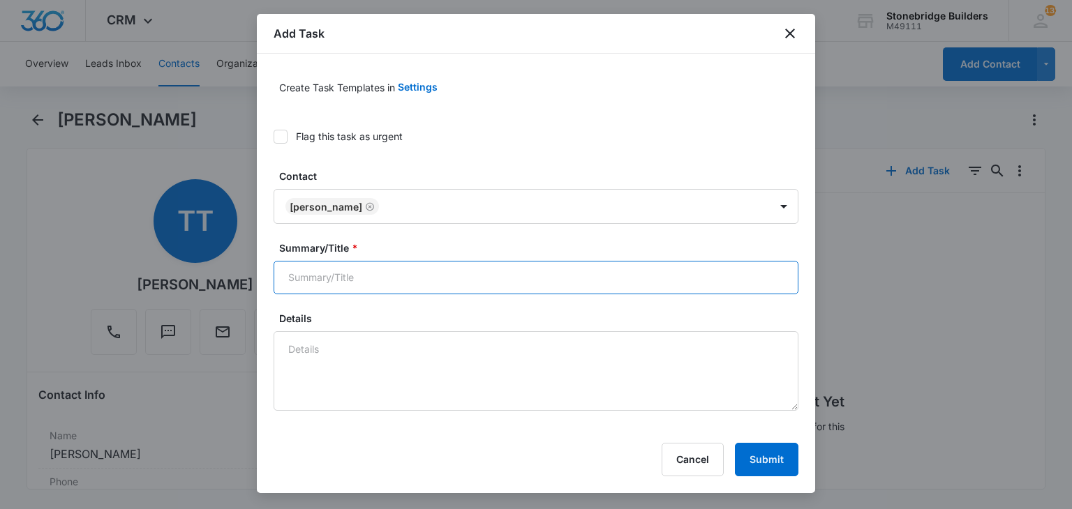
click at [363, 273] on input "Summary/Title *" at bounding box center [535, 277] width 525 height 33
type input "[PERSON_NAME] check in"
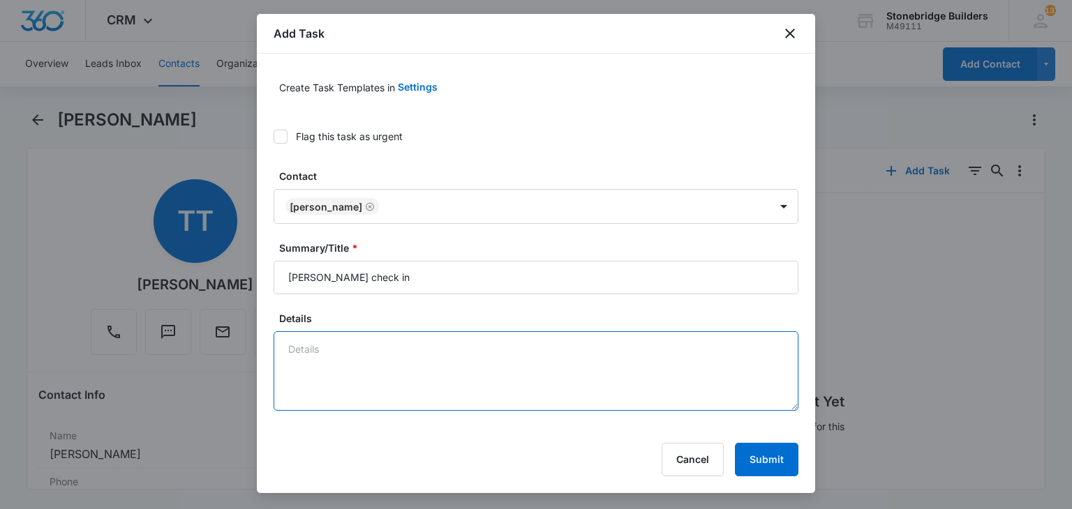
click at [326, 347] on textarea "Details" at bounding box center [535, 371] width 525 height 80
click at [320, 350] on textarea "9/15 tlaked about new Golden nleads" at bounding box center [535, 371] width 525 height 80
click at [433, 350] on textarea "9/15 talked about new Golden nleads" at bounding box center [535, 371] width 525 height 80
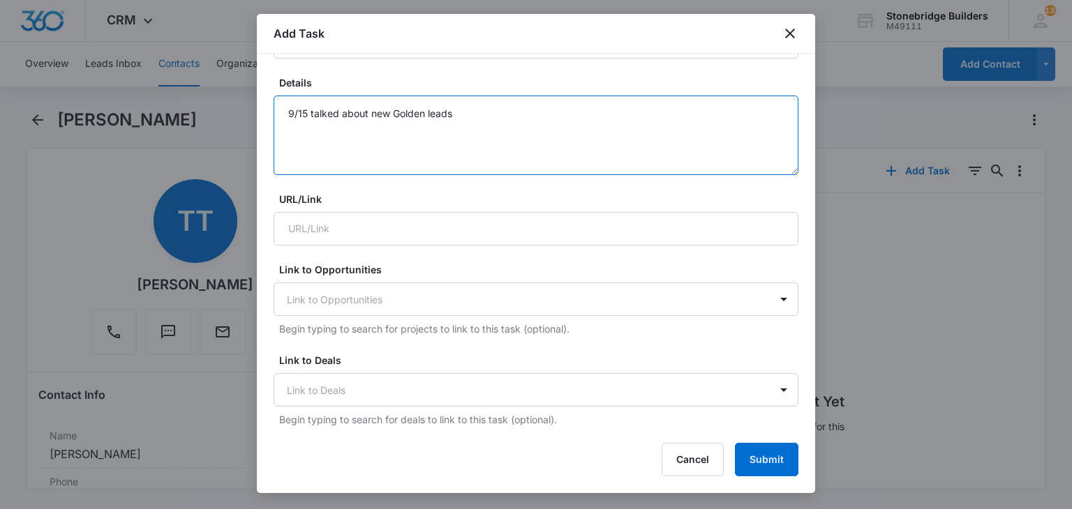
scroll to position [349, 0]
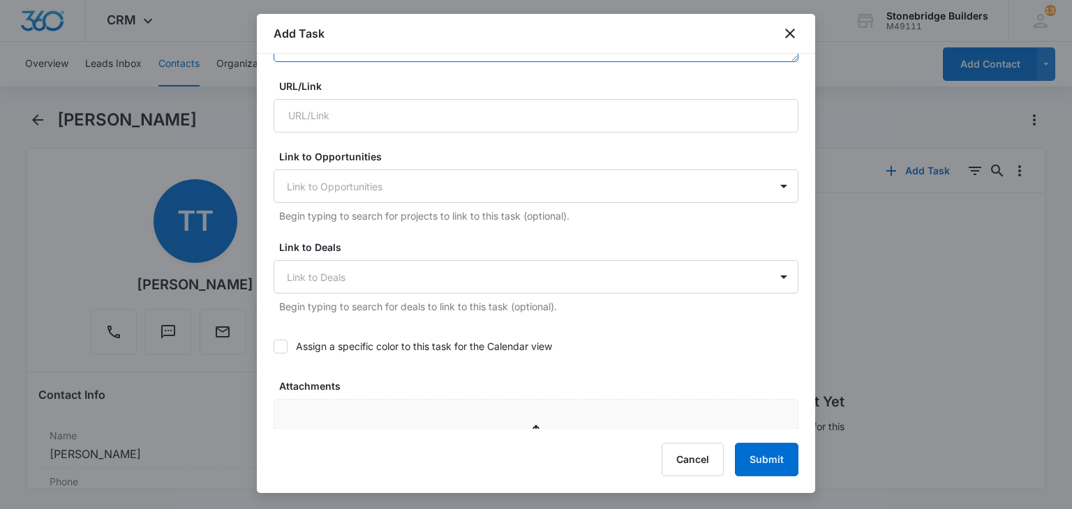
type textarea "9/15 talked about new Golden leads"
click at [279, 342] on icon at bounding box center [280, 346] width 13 height 13
click at [273, 347] on input "Assign a specific color to this task for the Calendar view" at bounding box center [273, 347] width 0 height 0
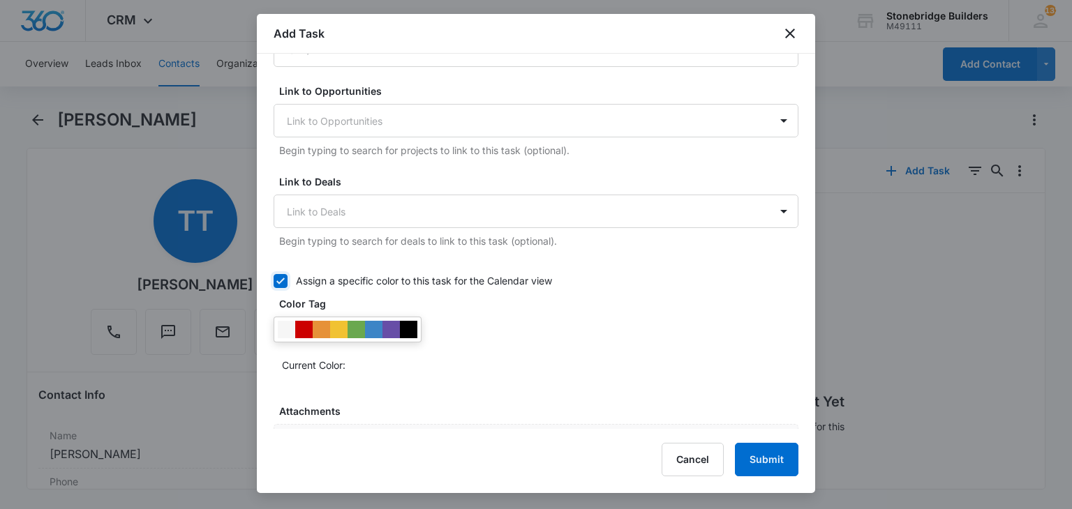
scroll to position [488, 0]
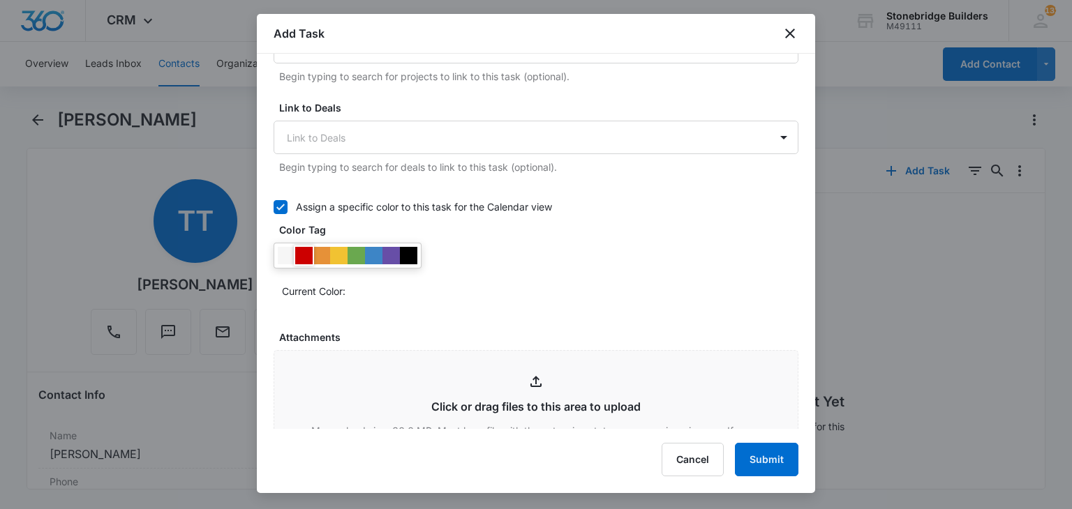
click at [306, 253] on div at bounding box center [303, 255] width 17 height 17
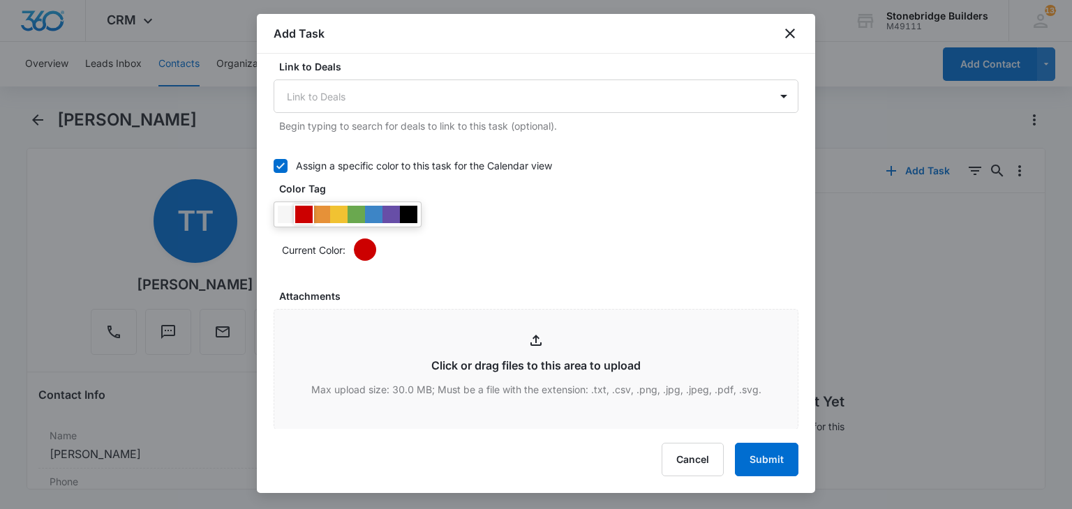
scroll to position [628, 0]
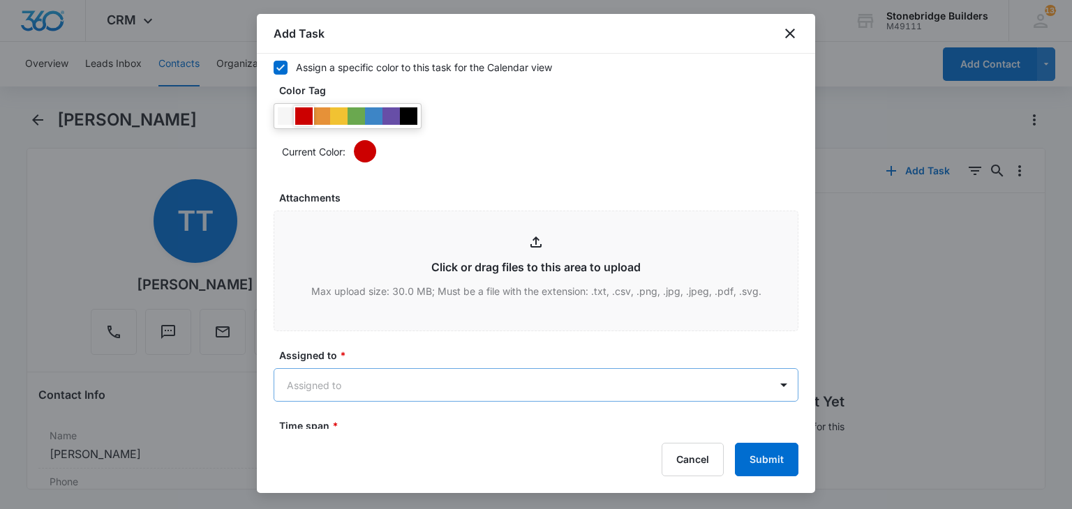
click at [345, 372] on body "CRM Apps Reputation Websites Forms CRM Email Social Content Ads Intelligence Fi…" at bounding box center [536, 254] width 1072 height 509
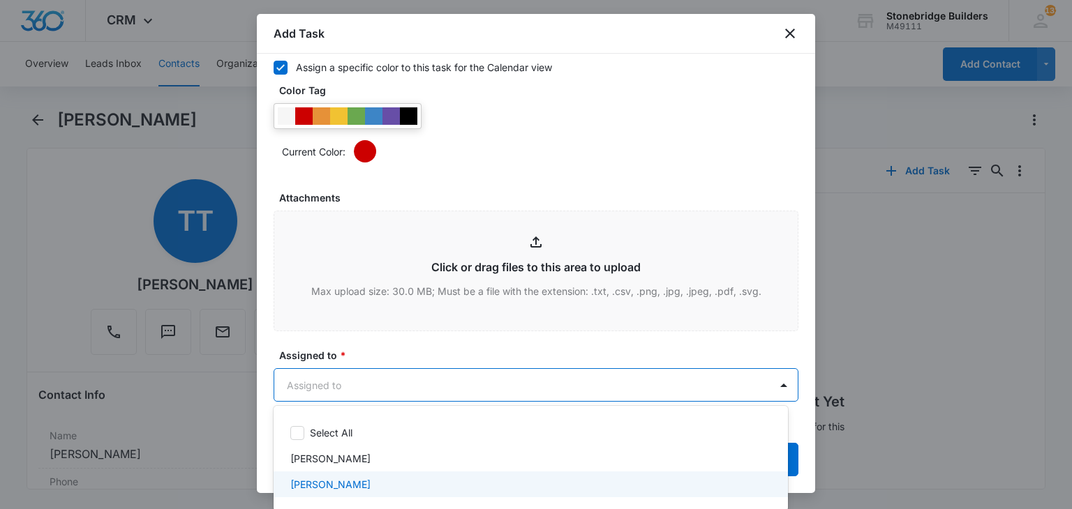
click at [340, 476] on div "[PERSON_NAME]" at bounding box center [530, 485] width 514 height 26
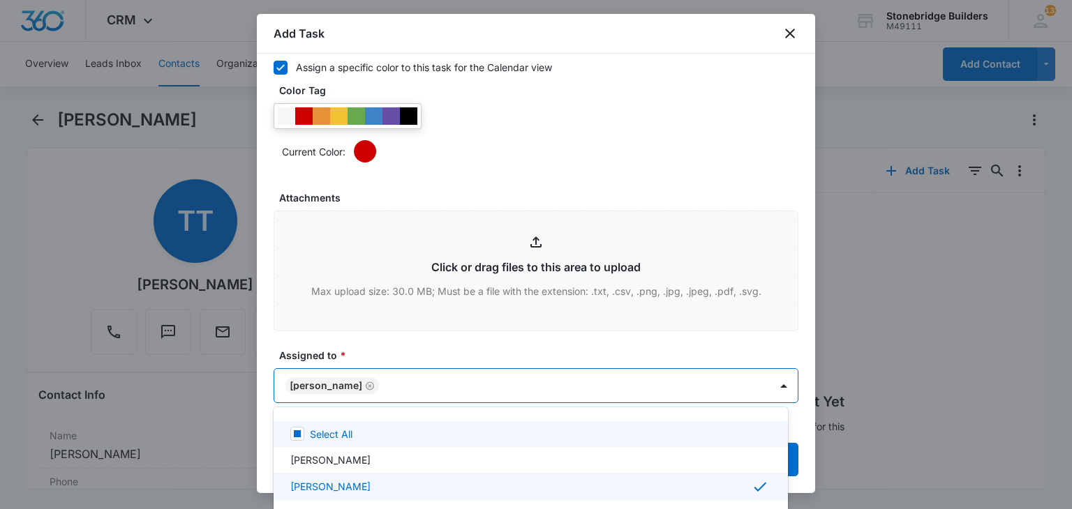
click at [385, 343] on div at bounding box center [536, 254] width 1072 height 509
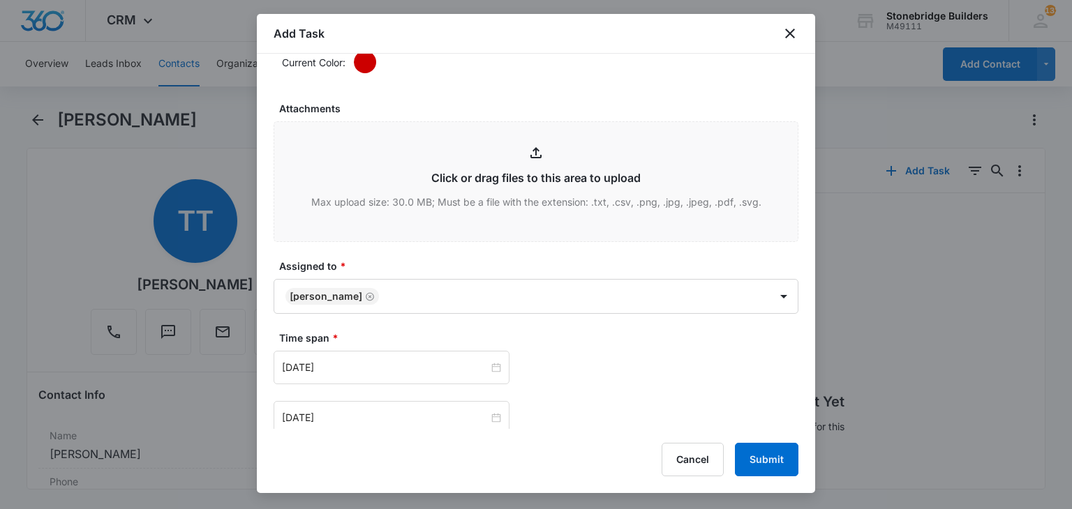
scroll to position [837, 0]
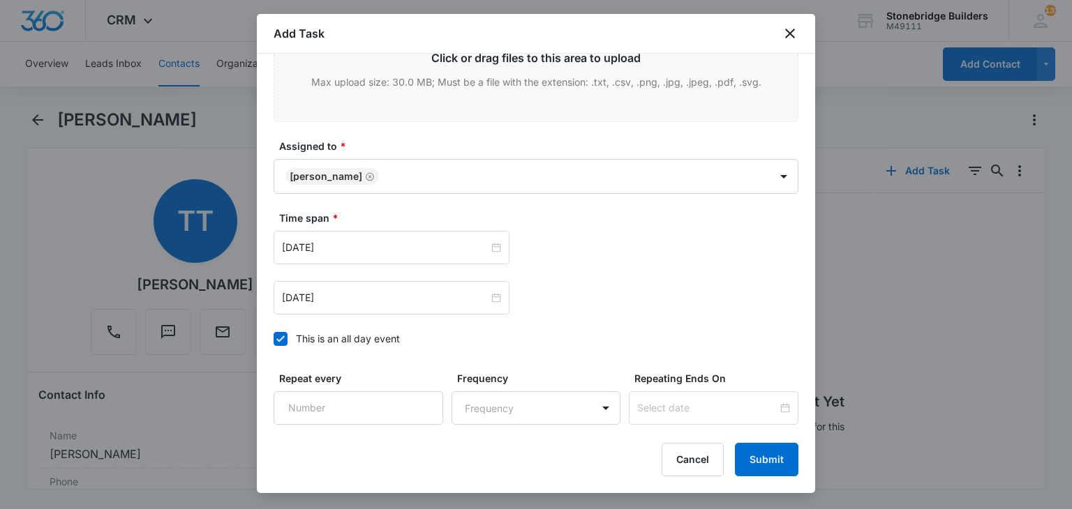
click at [282, 333] on icon at bounding box center [280, 339] width 13 height 13
click at [273, 339] on input "This is an all day event" at bounding box center [273, 339] width 0 height 0
click at [308, 252] on input "[DATE]" at bounding box center [385, 247] width 206 height 15
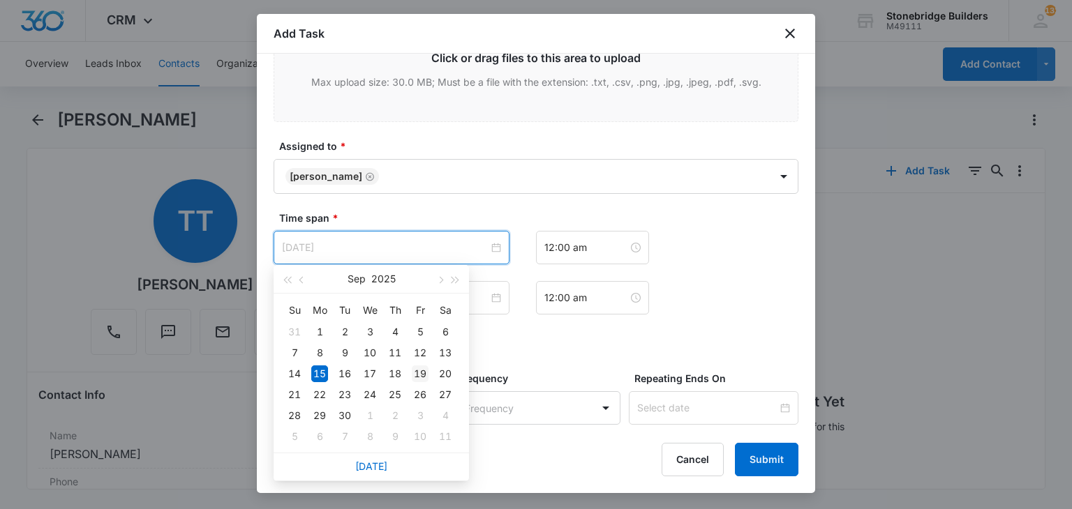
type input "[DATE]"
click at [416, 372] on div "19" at bounding box center [420, 374] width 17 height 17
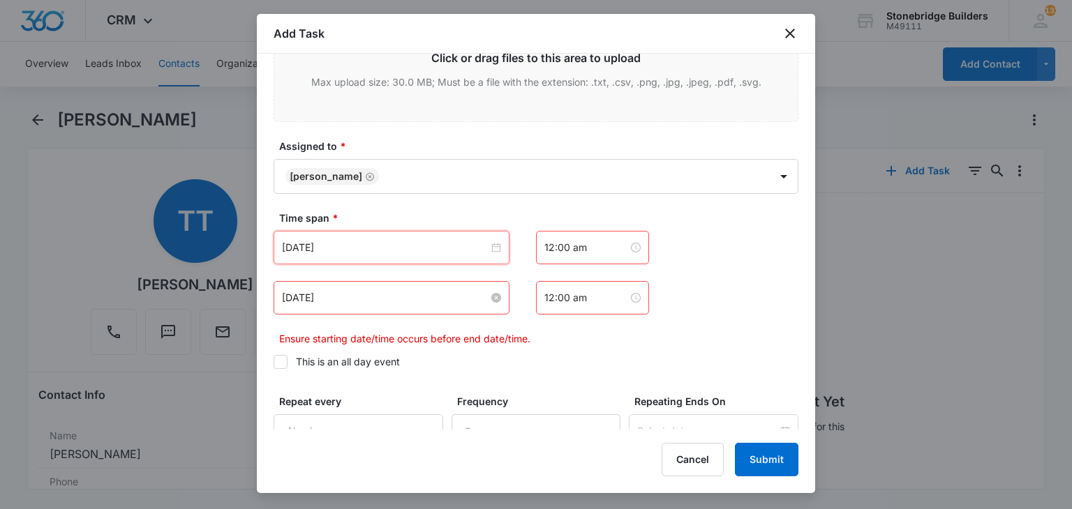
click at [314, 296] on input "[DATE]" at bounding box center [385, 297] width 206 height 15
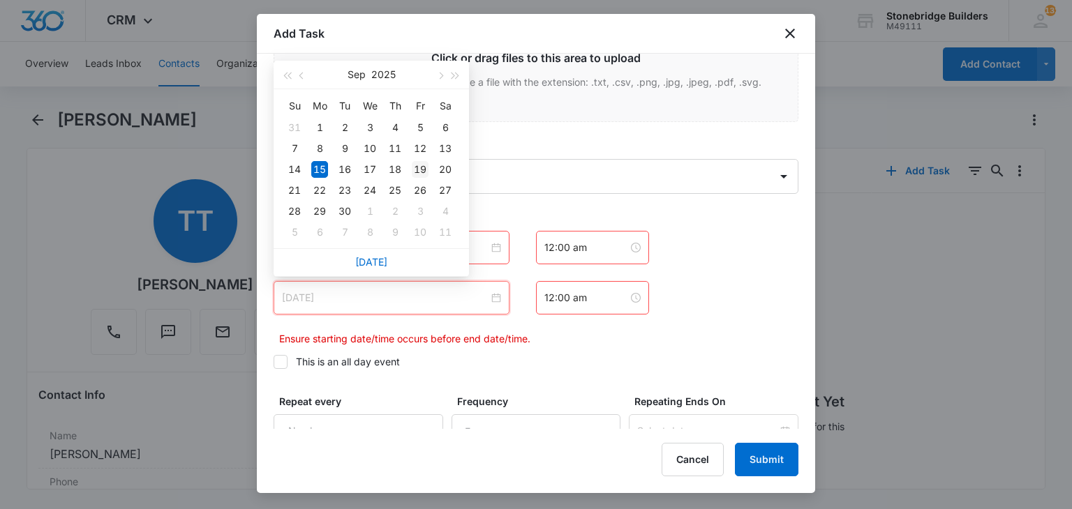
type input "[DATE]"
click at [415, 165] on div "19" at bounding box center [420, 169] width 17 height 17
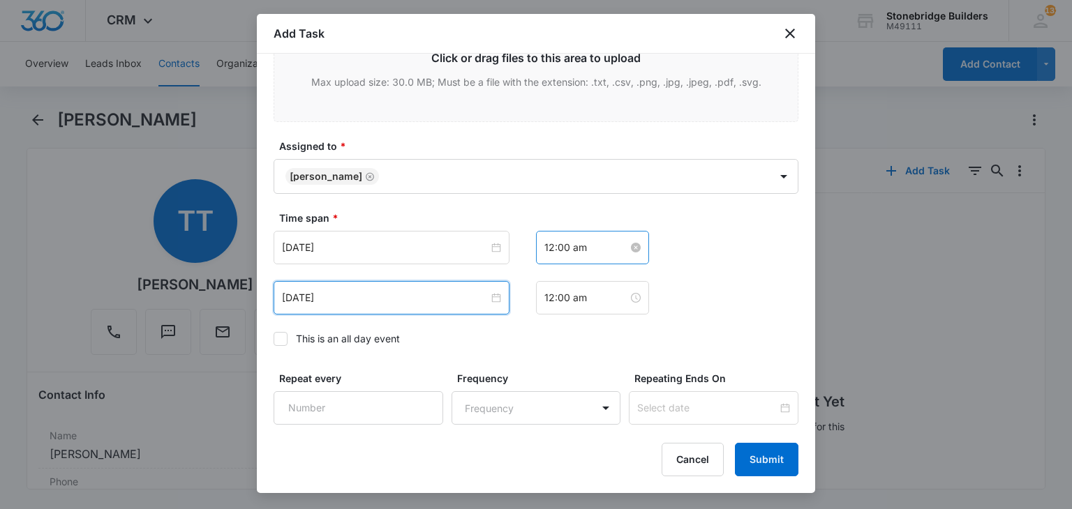
click at [546, 252] on input "12:00 am" at bounding box center [586, 247] width 84 height 15
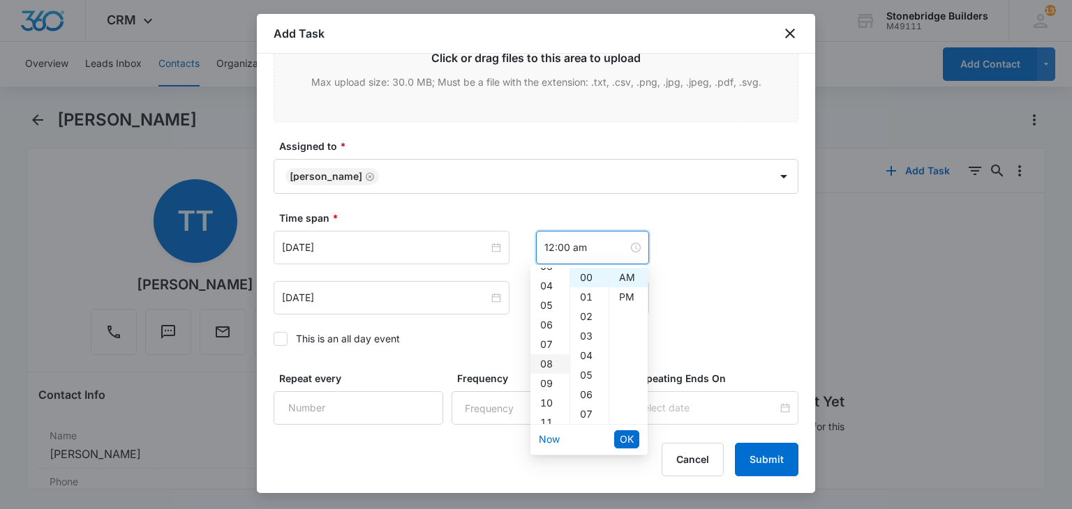
click at [550, 362] on div "08" at bounding box center [549, 364] width 39 height 20
type input "8:00 am"
click at [625, 439] on span "OK" at bounding box center [626, 439] width 14 height 15
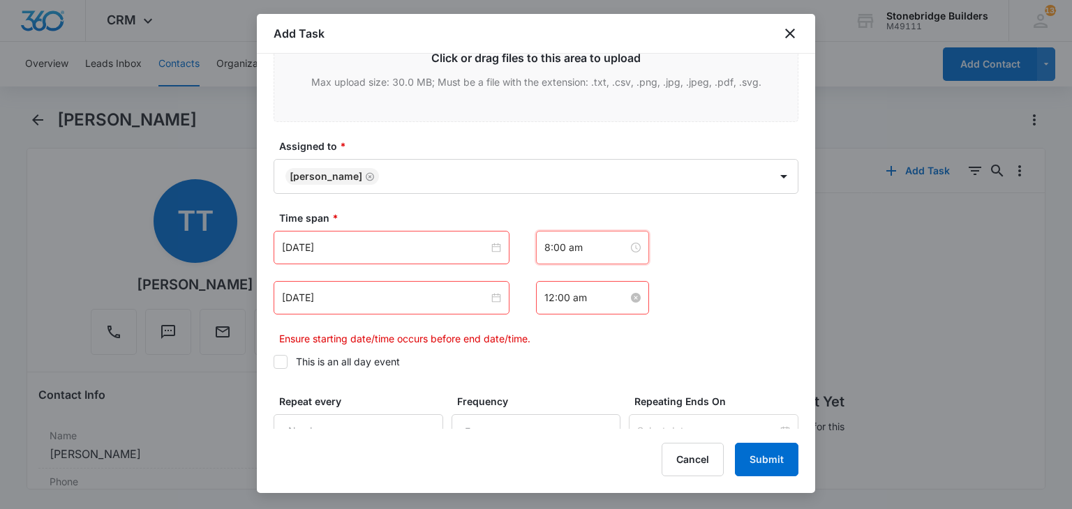
click at [544, 294] on input "12:00 am" at bounding box center [586, 297] width 84 height 15
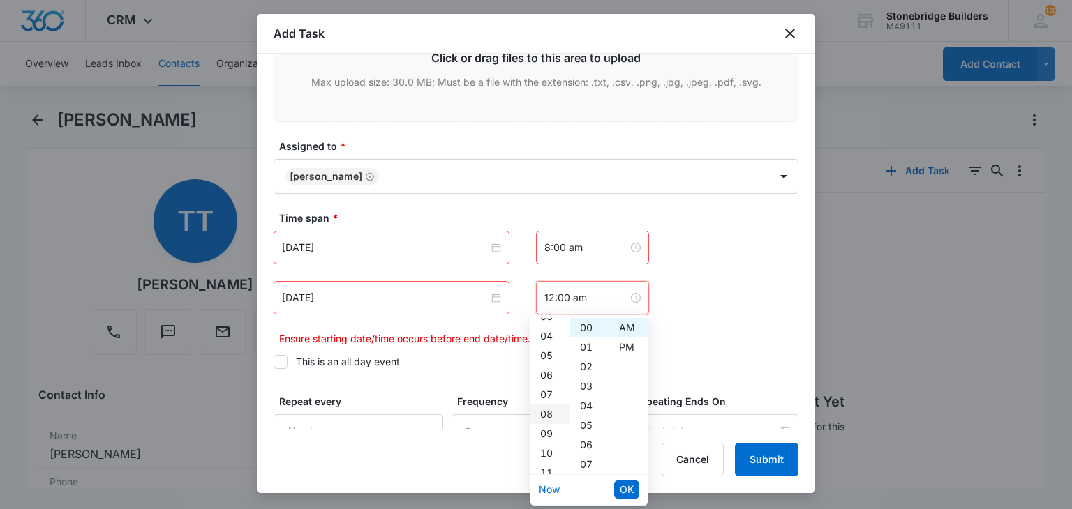
click at [544, 412] on div "08" at bounding box center [549, 415] width 39 height 20
click at [584, 468] on div "07" at bounding box center [589, 465] width 38 height 20
type input "8:07 am"
click at [619, 491] on button "OK" at bounding box center [626, 490] width 25 height 18
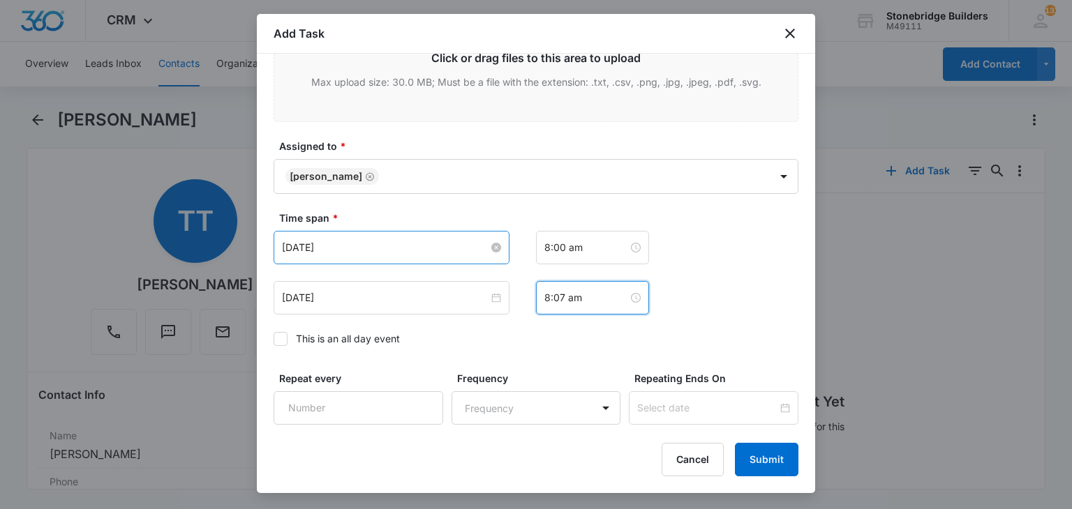
click at [310, 246] on input "[DATE]" at bounding box center [385, 247] width 206 height 15
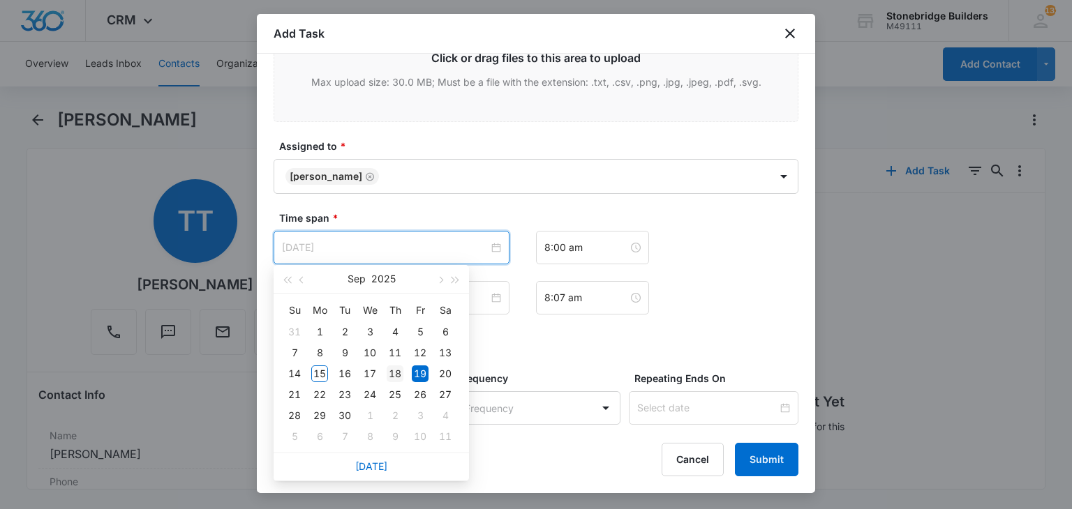
type input "[DATE]"
click at [394, 379] on div "18" at bounding box center [394, 374] width 17 height 17
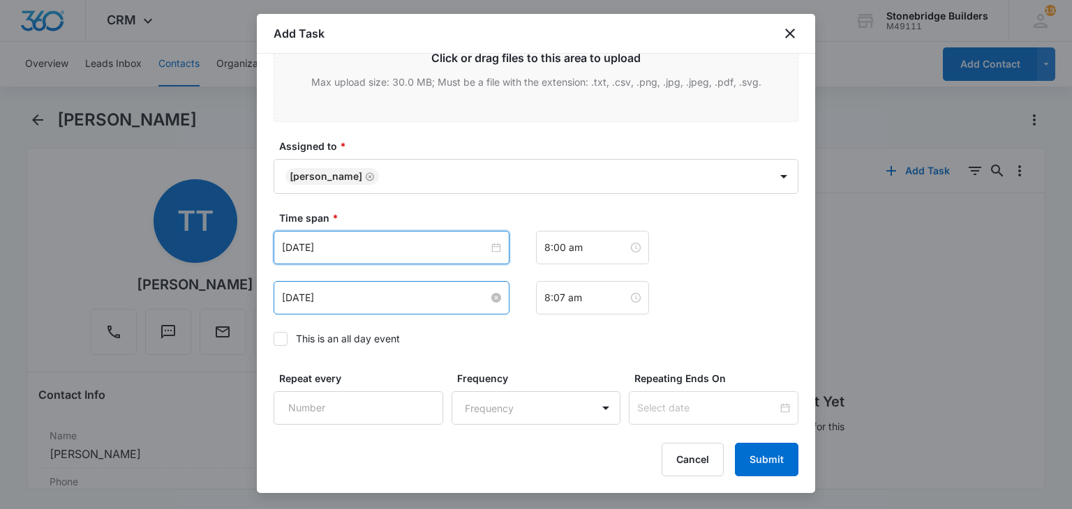
click at [313, 296] on input "[DATE]" at bounding box center [385, 297] width 206 height 15
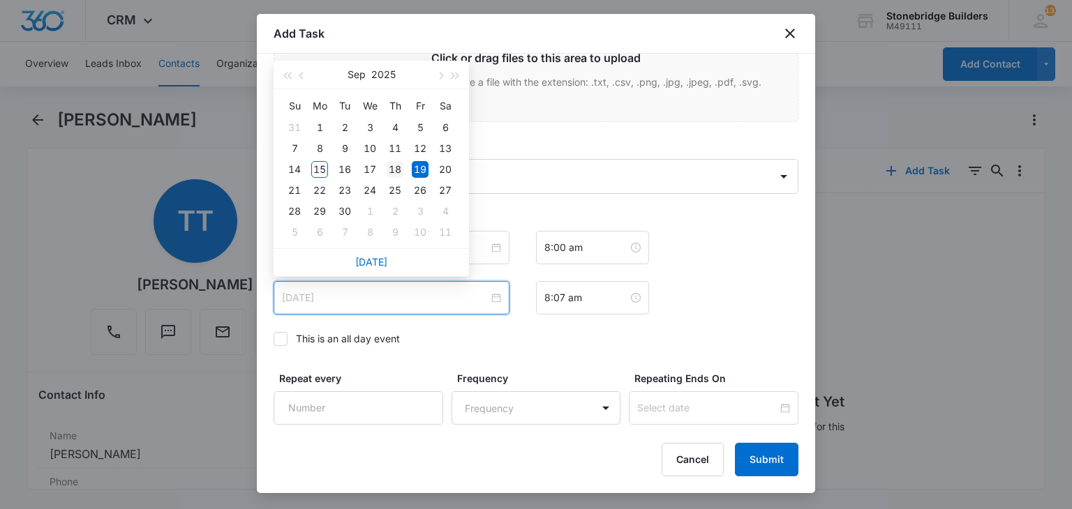
type input "[DATE]"
click at [400, 172] on div "18" at bounding box center [394, 169] width 17 height 17
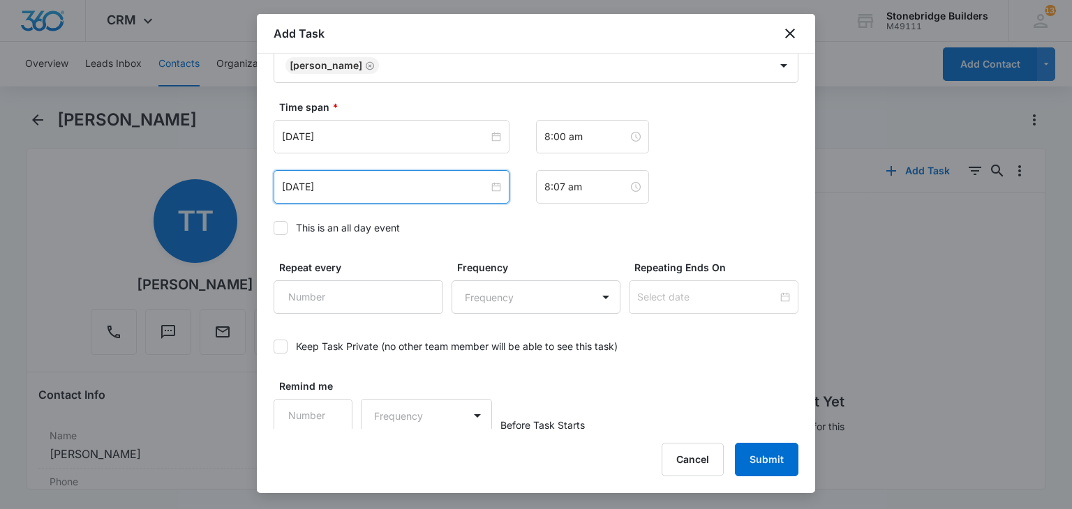
scroll to position [950, 0]
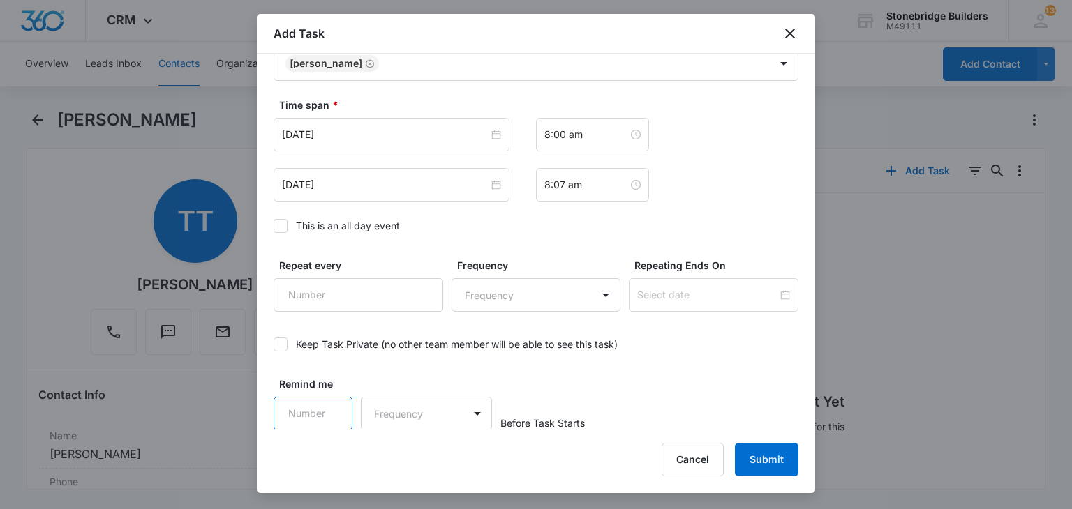
click at [307, 403] on input "Remind me" at bounding box center [312, 413] width 79 height 33
type input "15"
click at [402, 408] on body "CRM Apps Reputation Websites Forms CRM Email Social Content Ads Intelligence Fi…" at bounding box center [536, 254] width 1072 height 509
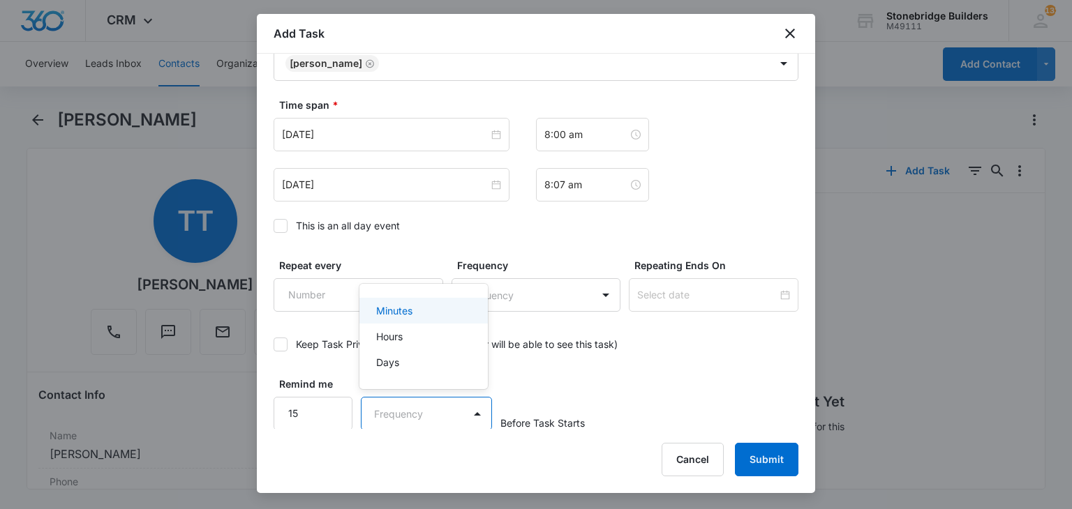
click at [407, 312] on p "Minutes" at bounding box center [394, 310] width 36 height 15
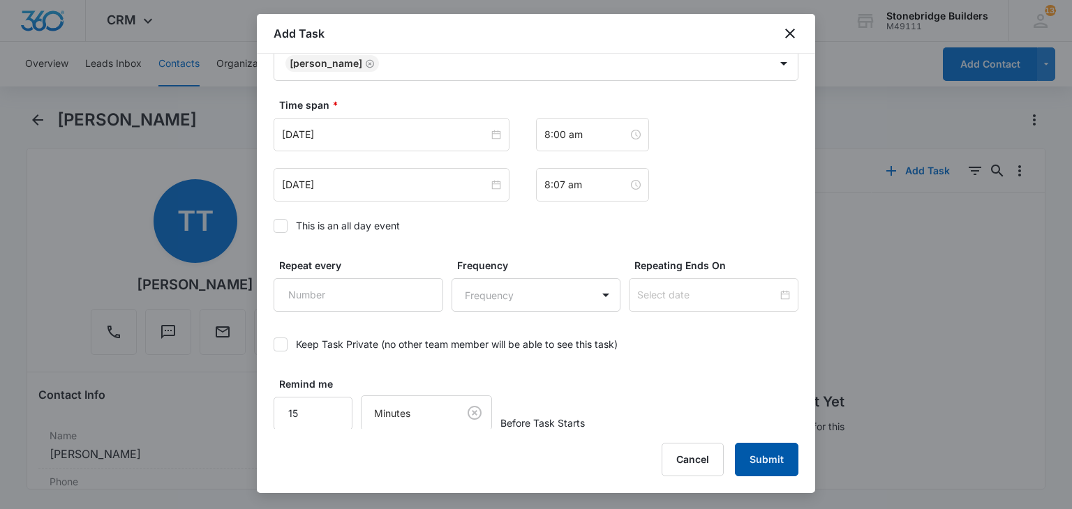
click at [741, 453] on button "Submit" at bounding box center [766, 459] width 63 height 33
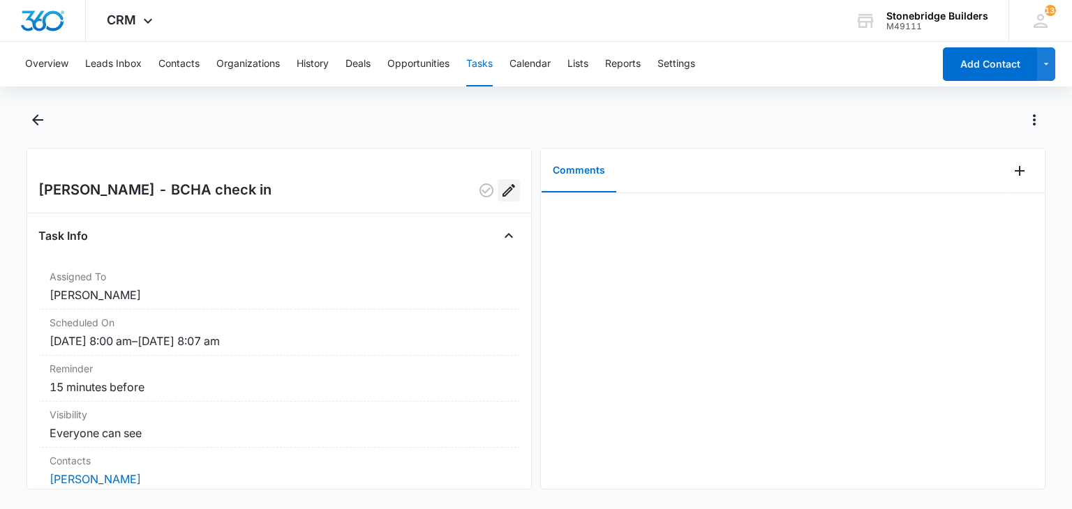
click at [502, 188] on icon "Edit" at bounding box center [508, 190] width 13 height 13
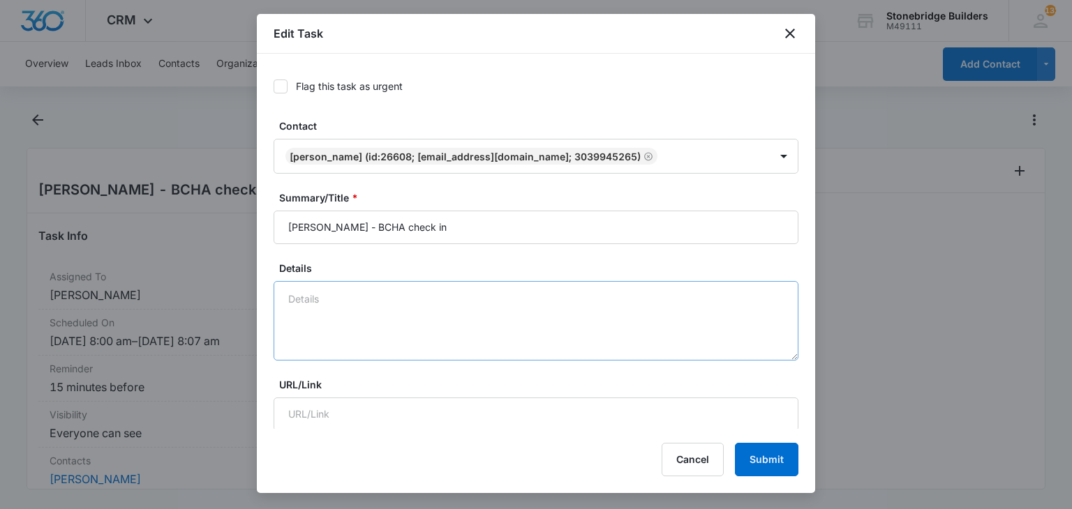
type input "[DATE]"
type input "8:00 am"
type input "[DATE]"
type input "8:07 am"
click at [345, 305] on textarea "Details" at bounding box center [535, 321] width 525 height 80
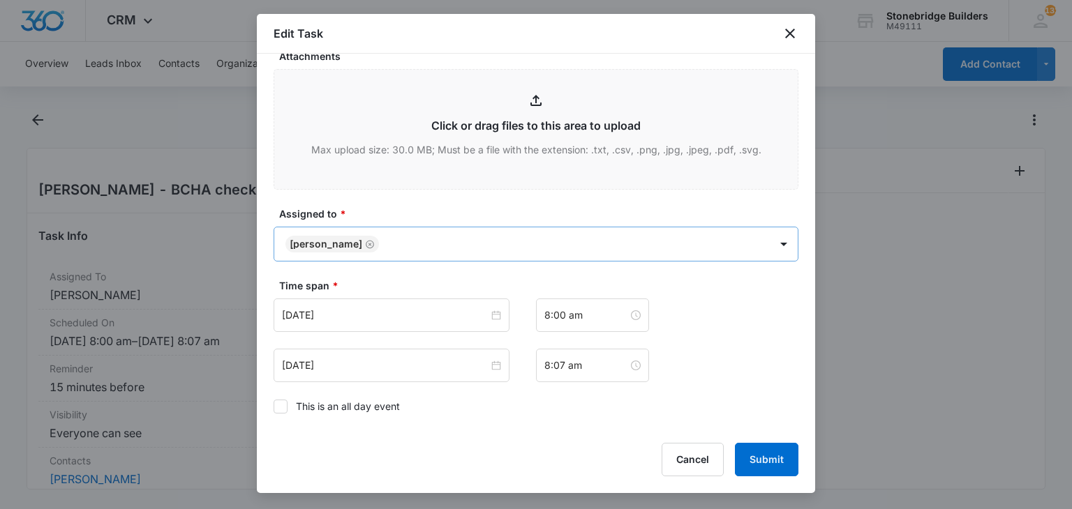
scroll to position [837, 0]
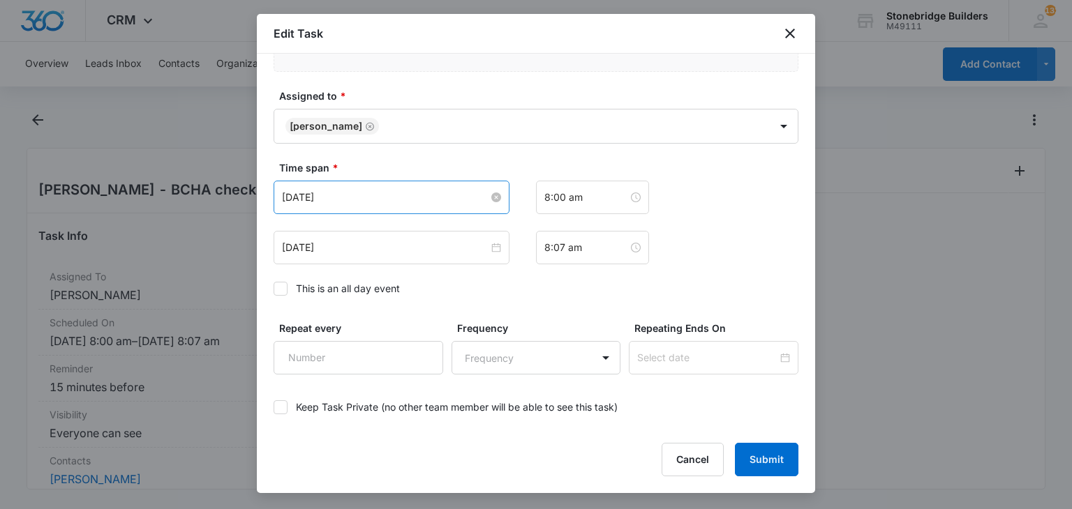
type textarea "9/15/25 texted check in"
click at [311, 190] on input "[DATE]" at bounding box center [385, 197] width 206 height 15
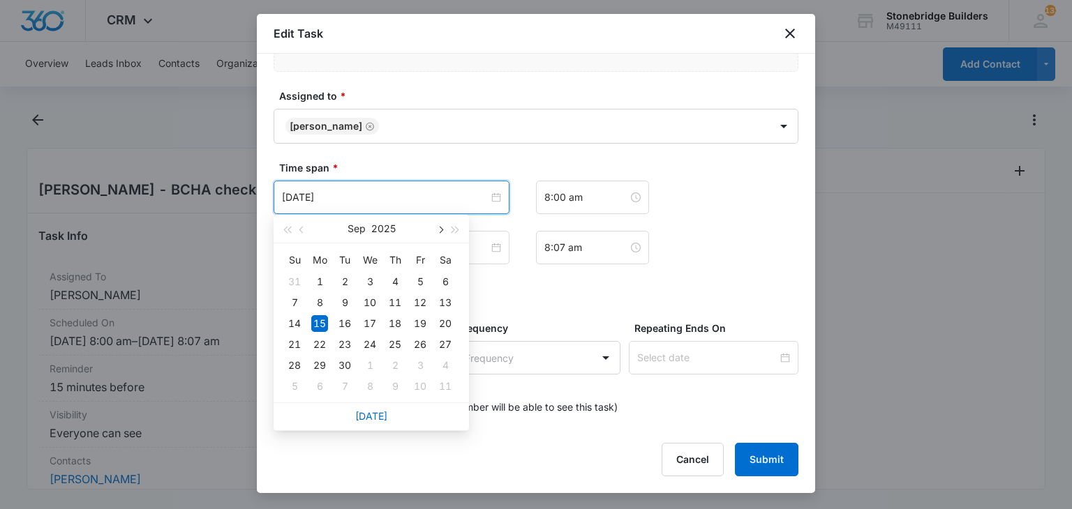
click at [437, 230] on span "button" at bounding box center [439, 230] width 7 height 7
click at [301, 229] on span "button" at bounding box center [302, 230] width 7 height 7
type input "[DATE]"
click at [349, 391] on div "7" at bounding box center [344, 386] width 17 height 17
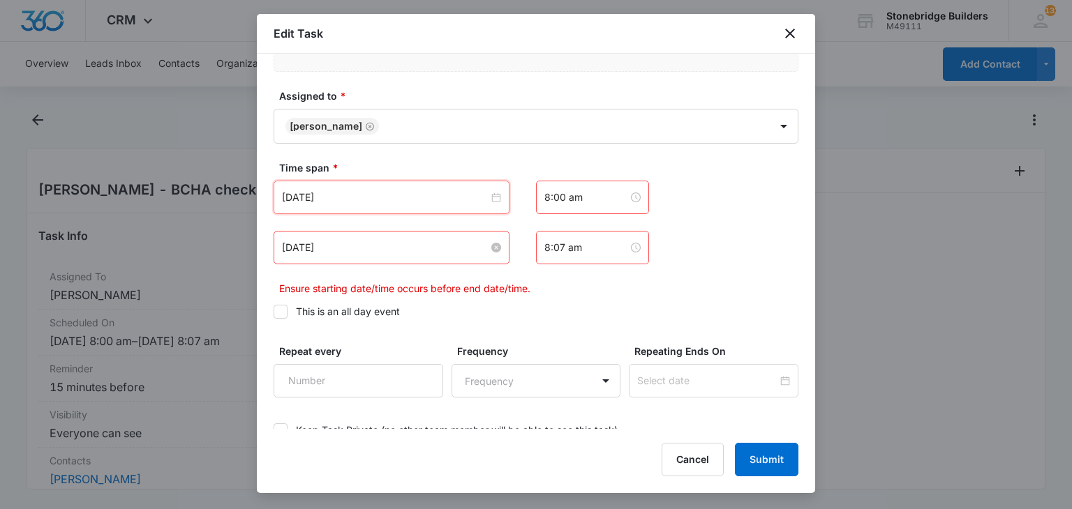
click at [382, 242] on input "[DATE]" at bounding box center [385, 247] width 206 height 15
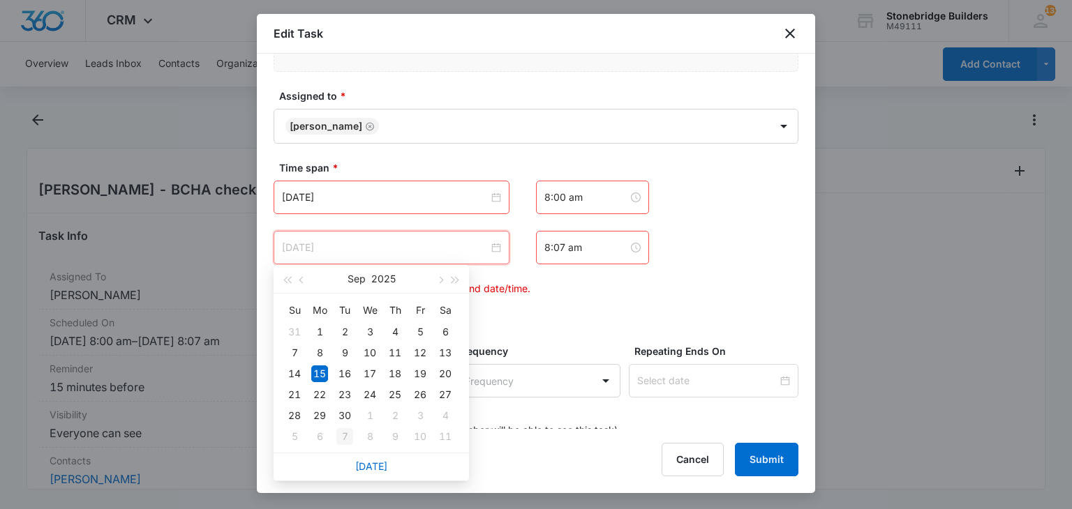
type input "[DATE]"
click at [347, 431] on div "7" at bounding box center [344, 436] width 17 height 17
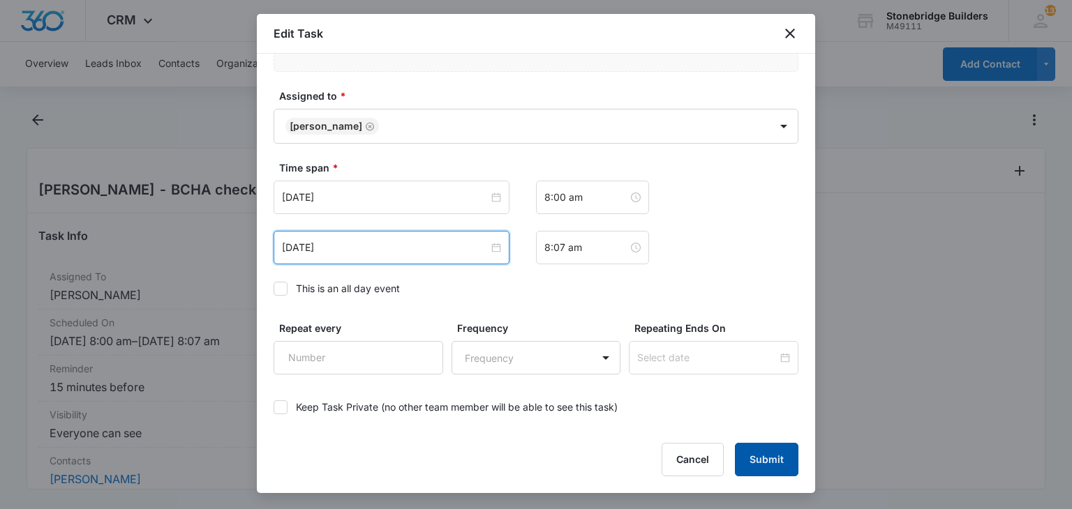
click at [739, 453] on button "Submit" at bounding box center [766, 459] width 63 height 33
